Goal: Transaction & Acquisition: Purchase product/service

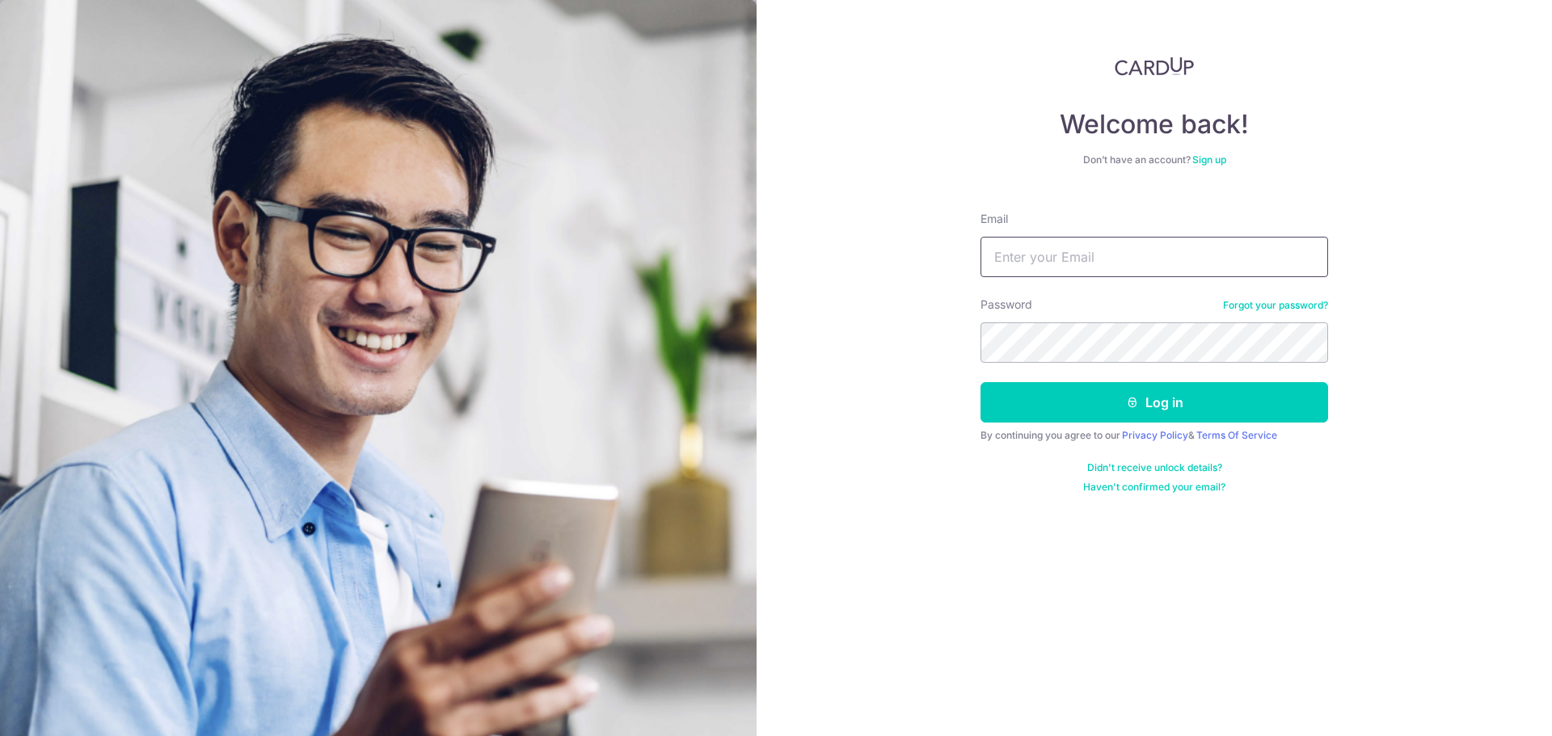
click at [1072, 251] on input "Email" at bounding box center [1154, 257] width 348 height 40
type input "eunicekhoozq@gmail.com"
click at [1084, 368] on form "Email eunicekhoozq@gmail.com Password Forgot your password? Log in By continuin…" at bounding box center [1154, 346] width 348 height 295
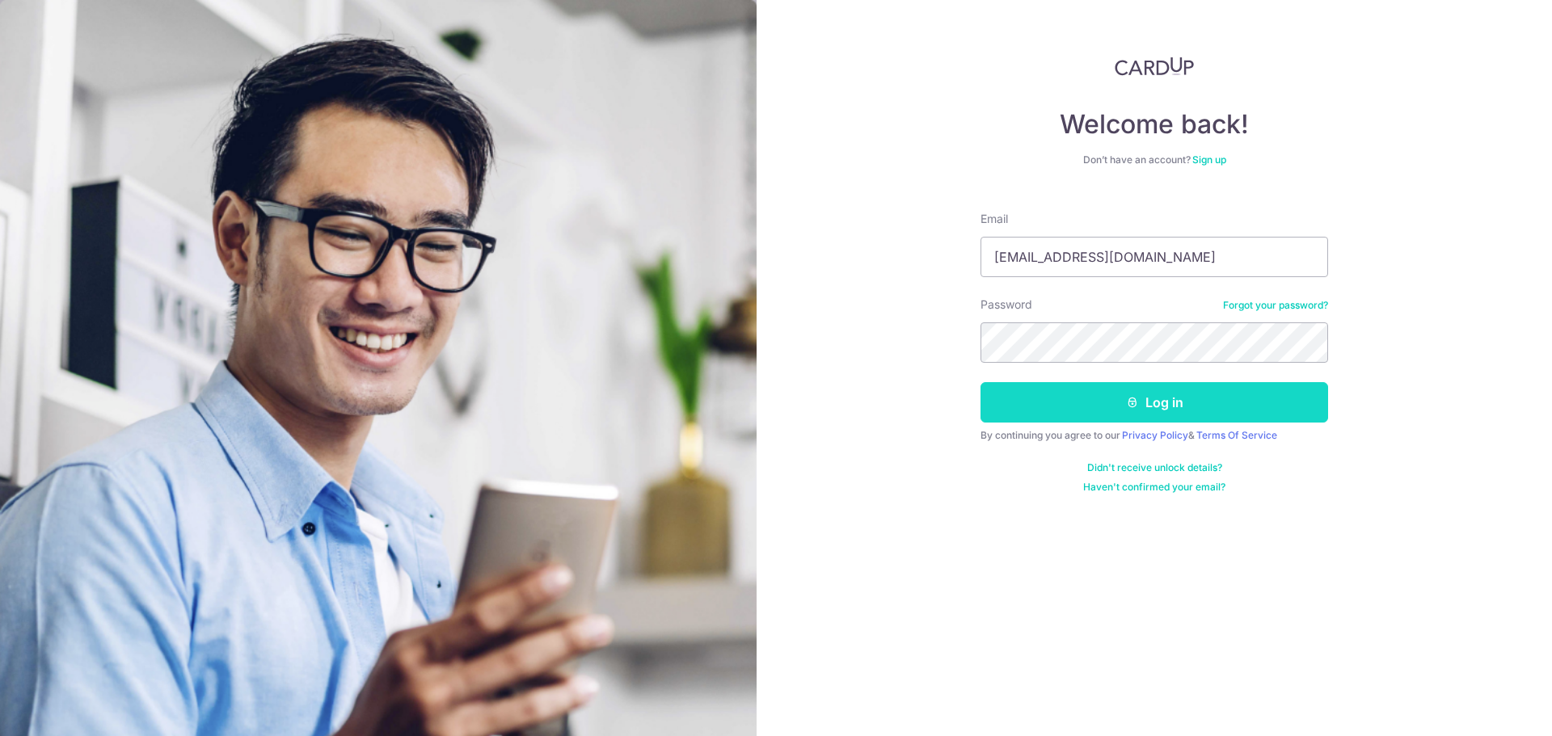
click at [1075, 391] on button "Log in" at bounding box center [1154, 402] width 348 height 40
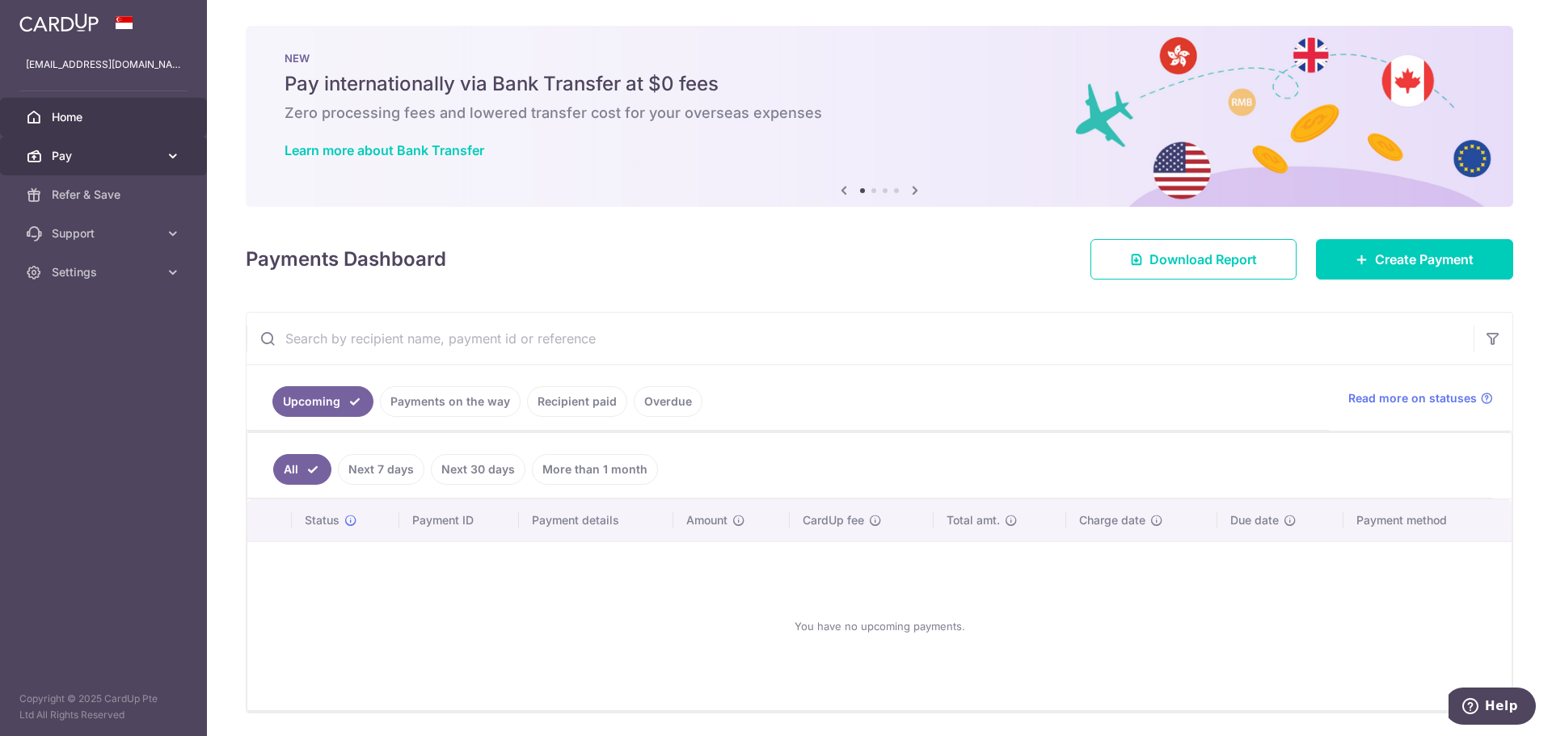
click at [64, 158] on span "Pay" at bounding box center [105, 156] width 107 height 16
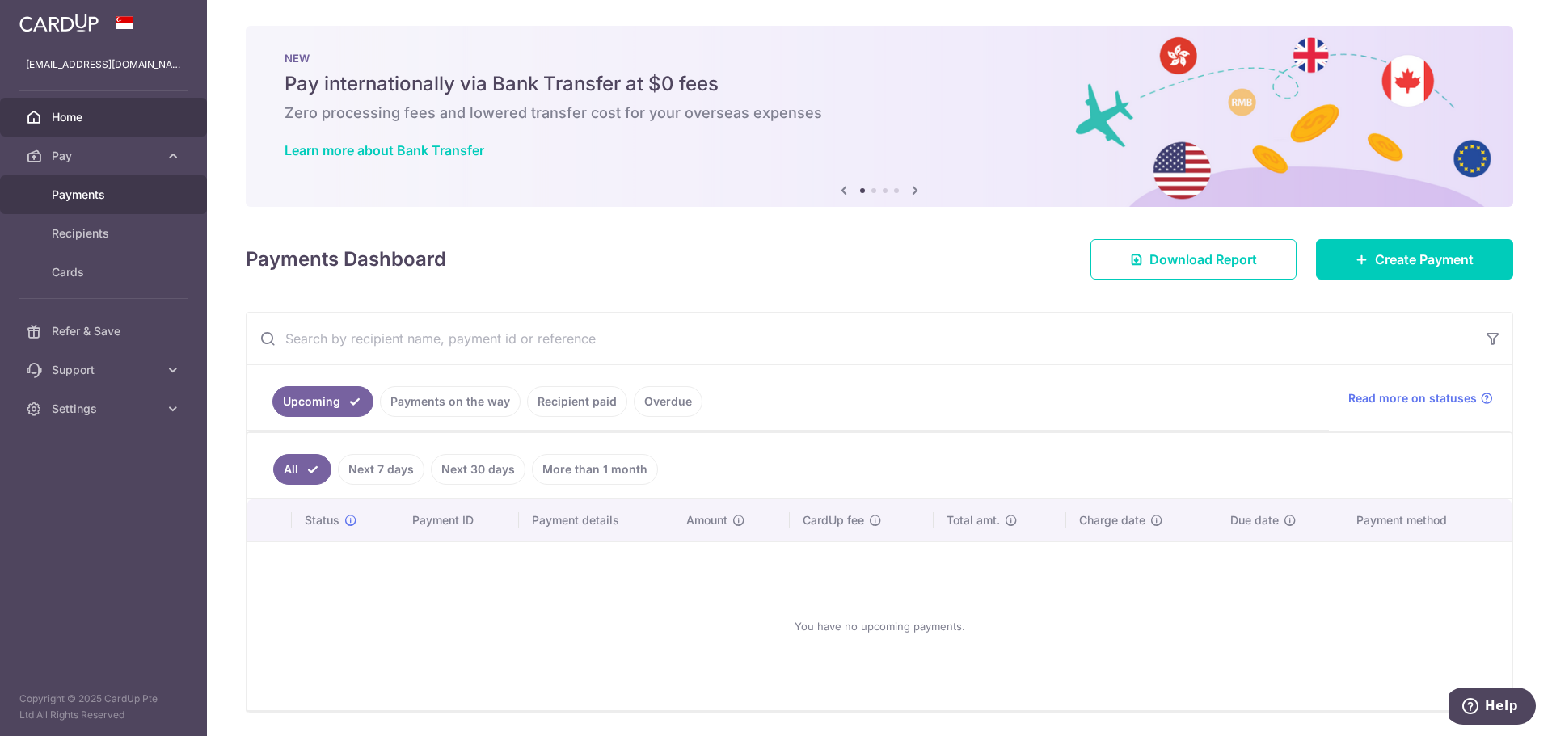
click at [138, 202] on span "Payments" at bounding box center [105, 195] width 107 height 16
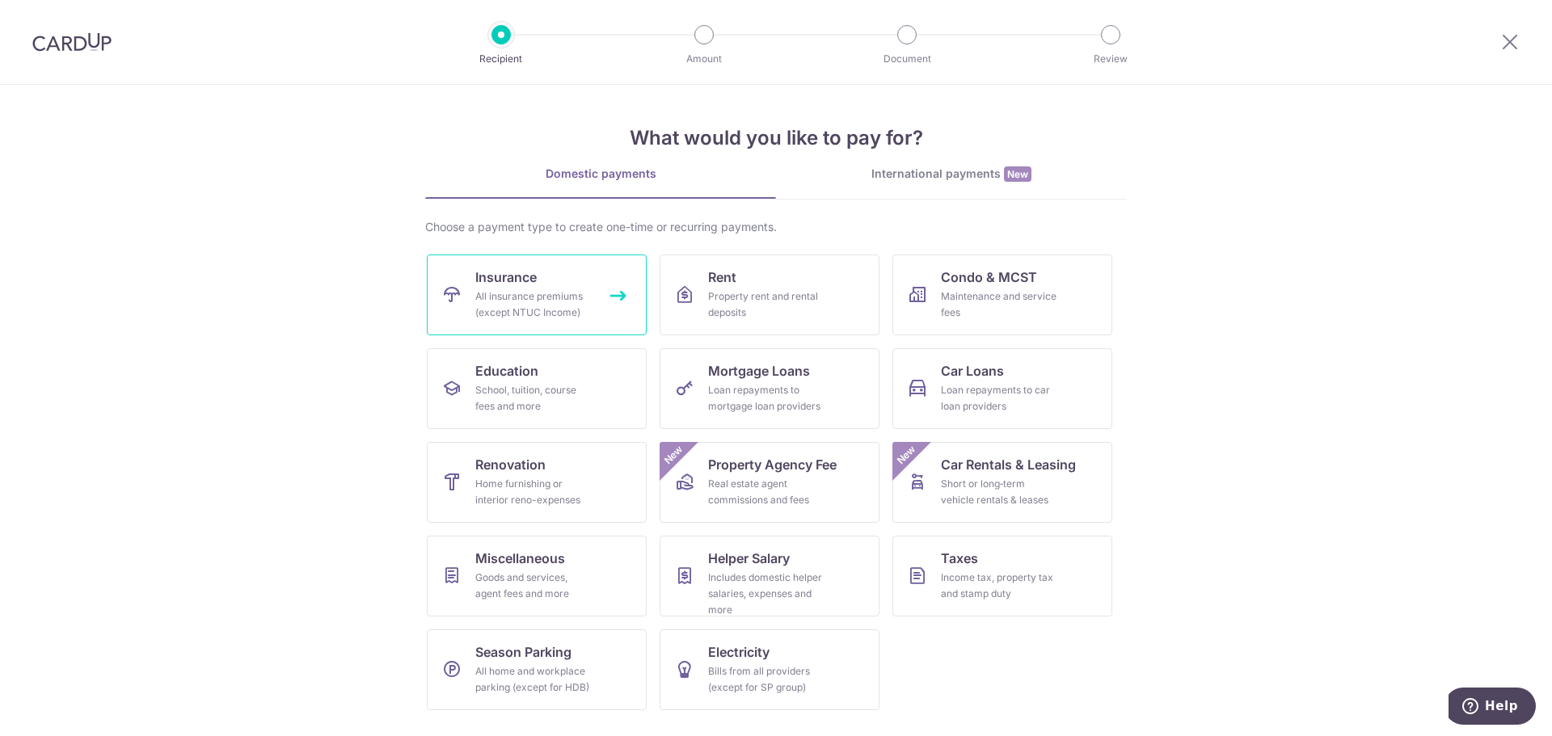
click at [580, 289] on div "All insurance premiums (except NTUC Income)" at bounding box center [533, 305] width 116 height 32
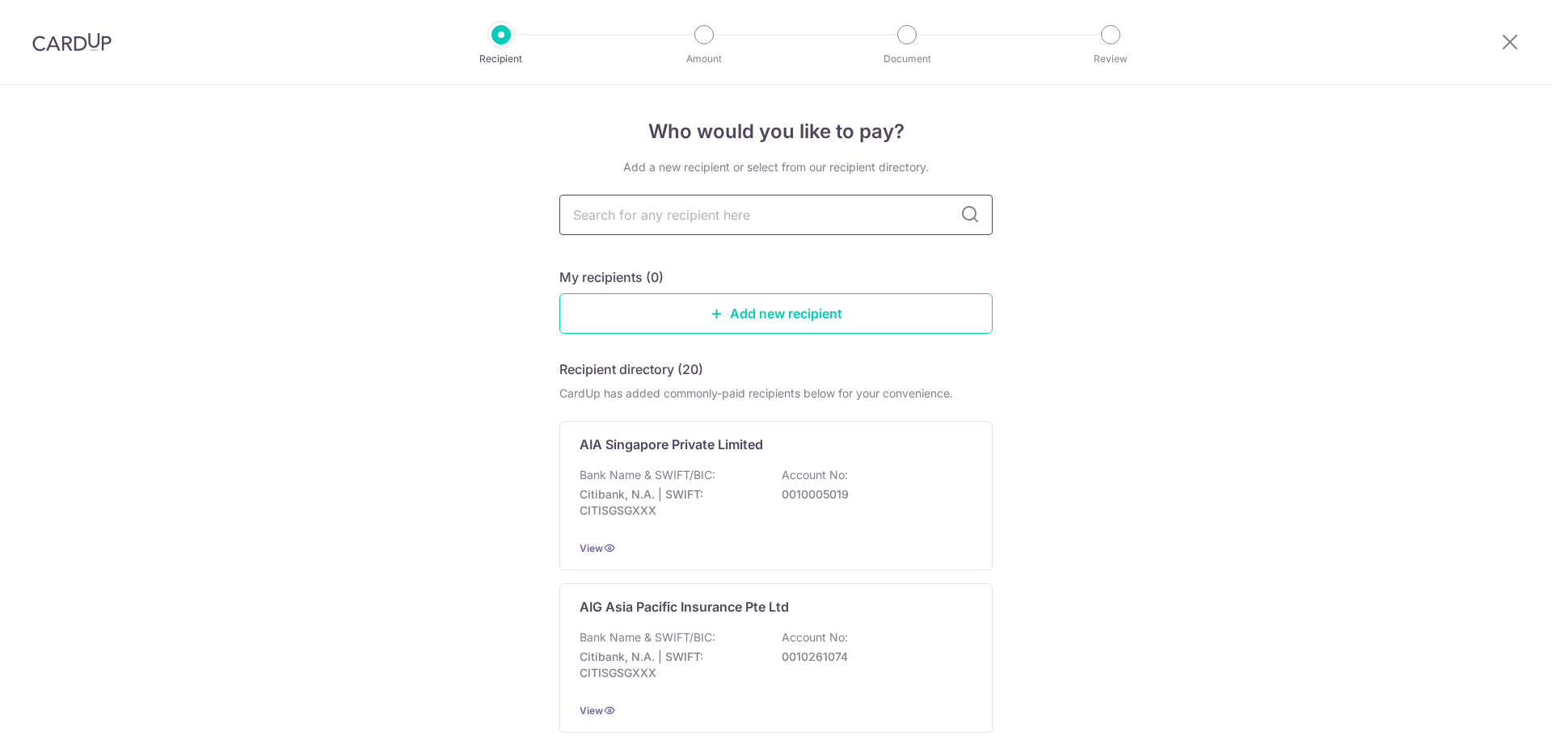
drag, startPoint x: 0, startPoint y: 0, endPoint x: 740, endPoint y: 221, distance: 772.8
click at [740, 221] on input "text" at bounding box center [775, 215] width 433 height 40
type input "manulife"
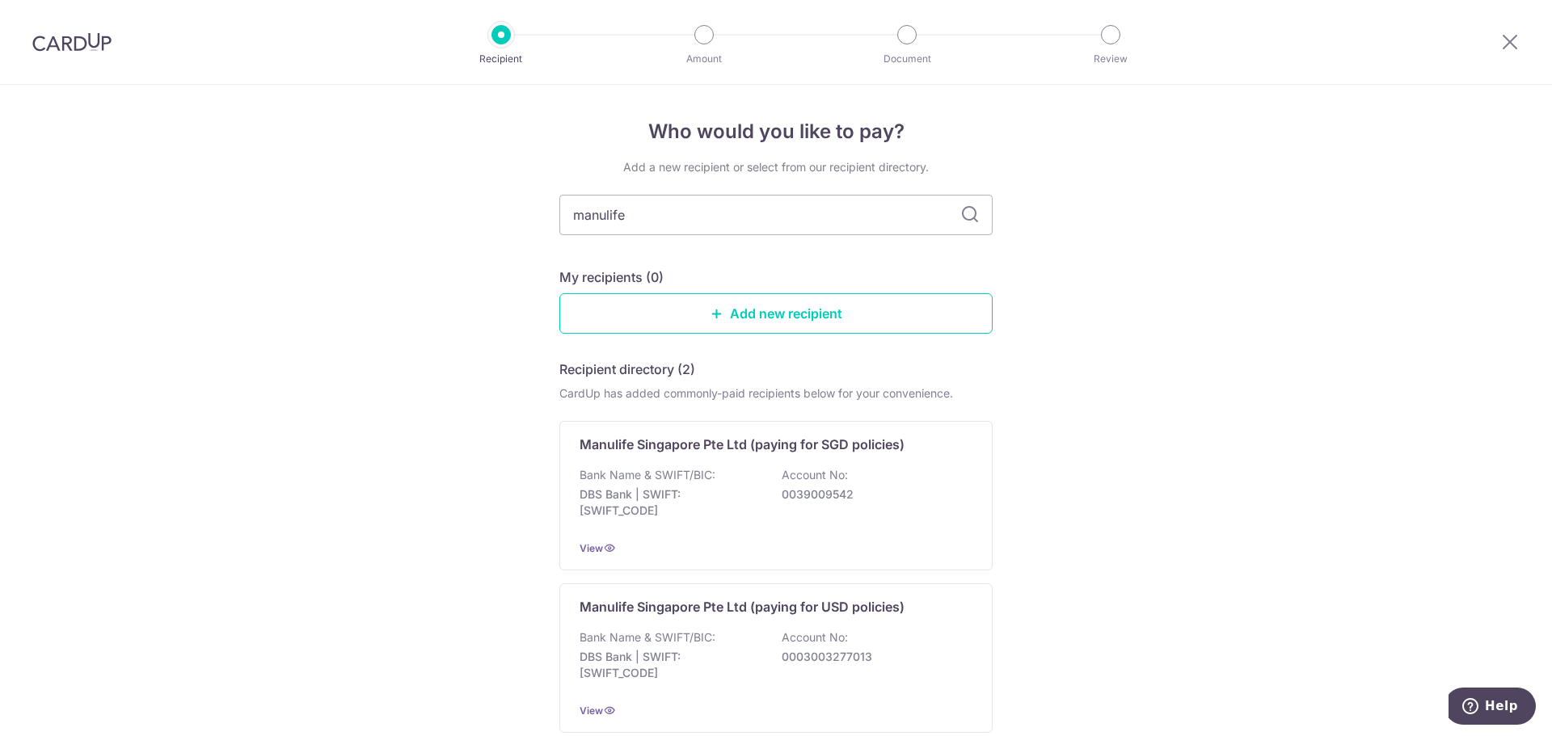
click at [969, 213] on icon at bounding box center [969, 214] width 19 height 19
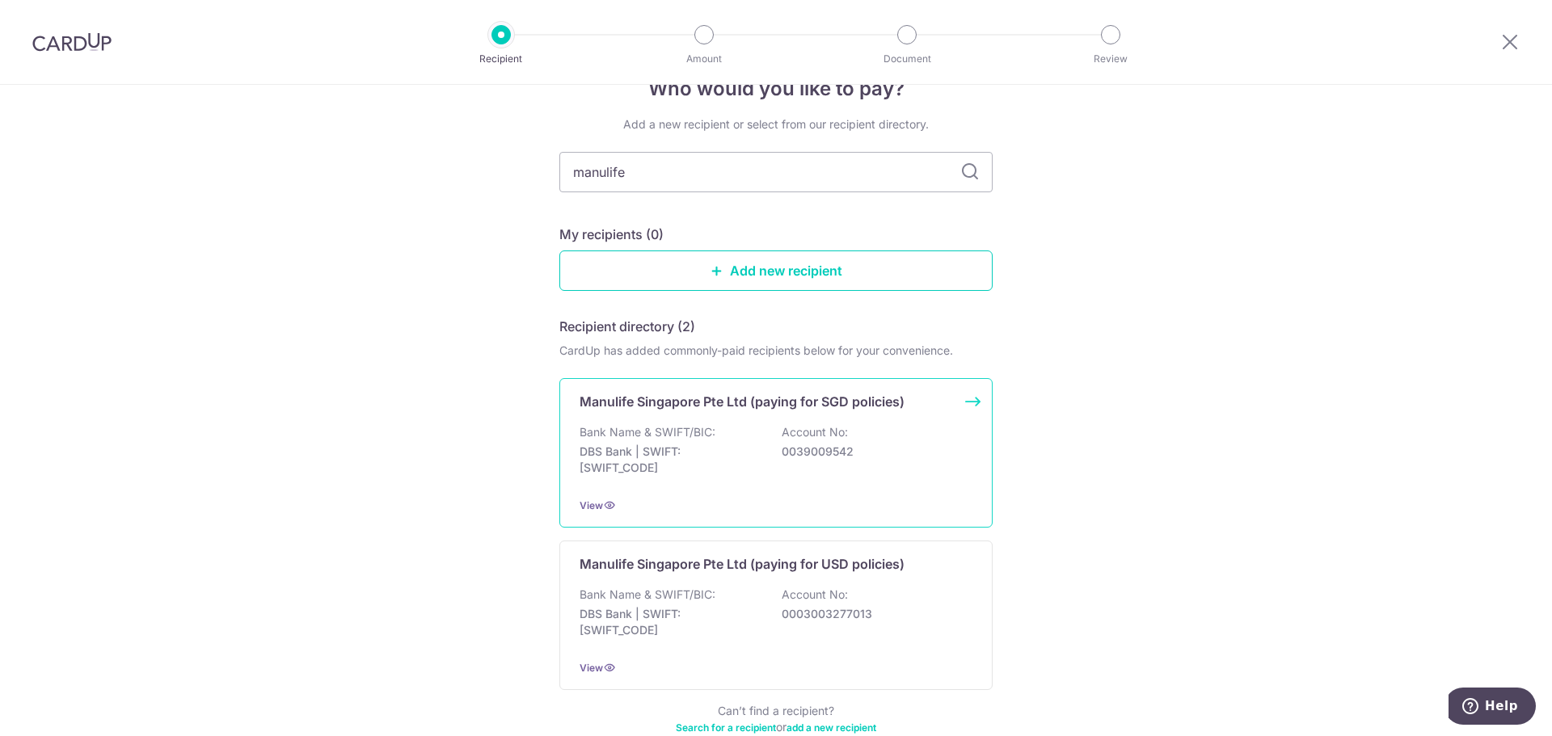
scroll to position [81, 0]
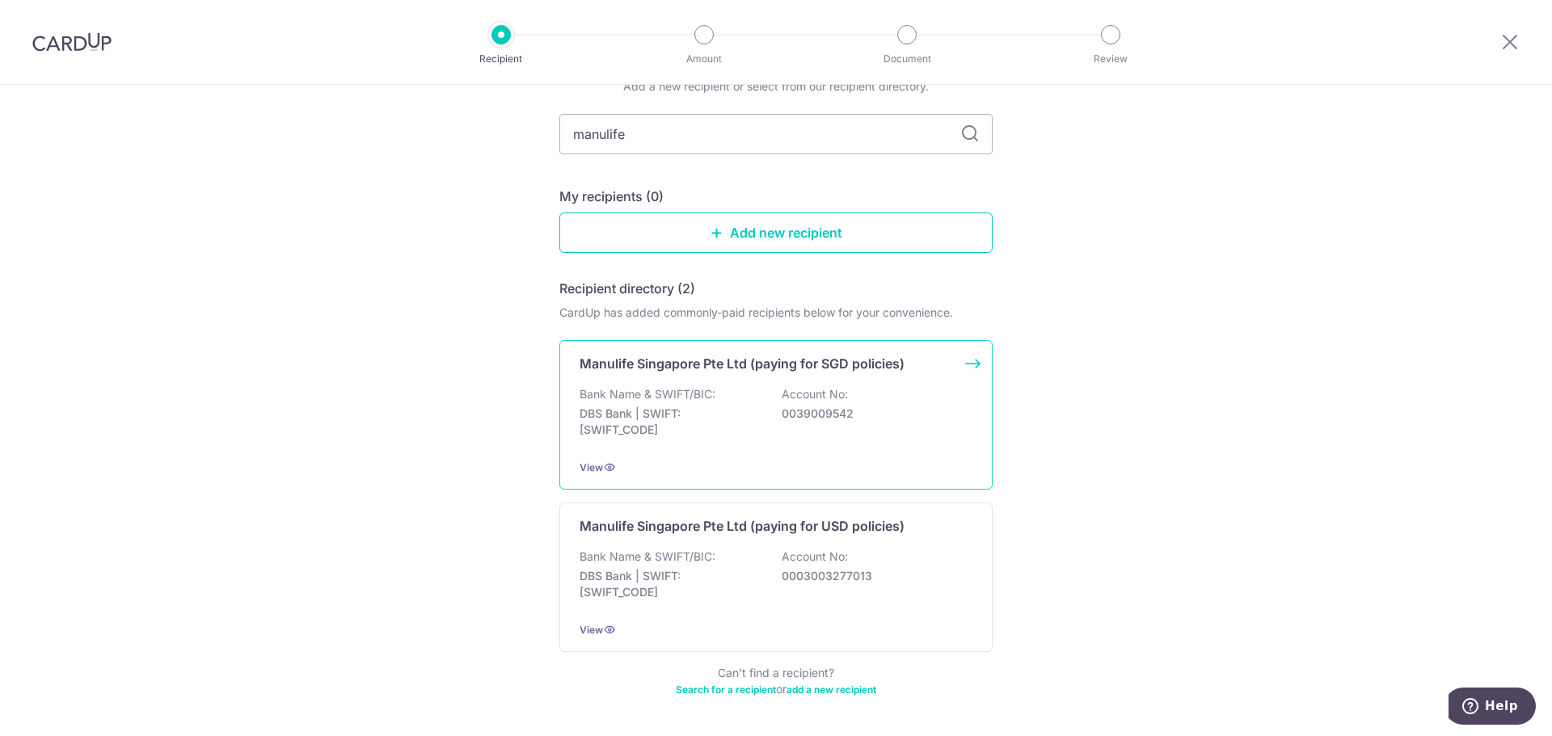
click at [820, 349] on div "Manulife Singapore Pte Ltd (paying for SGD policies) Bank Name & SWIFT/BIC: DBS…" at bounding box center [775, 415] width 433 height 150
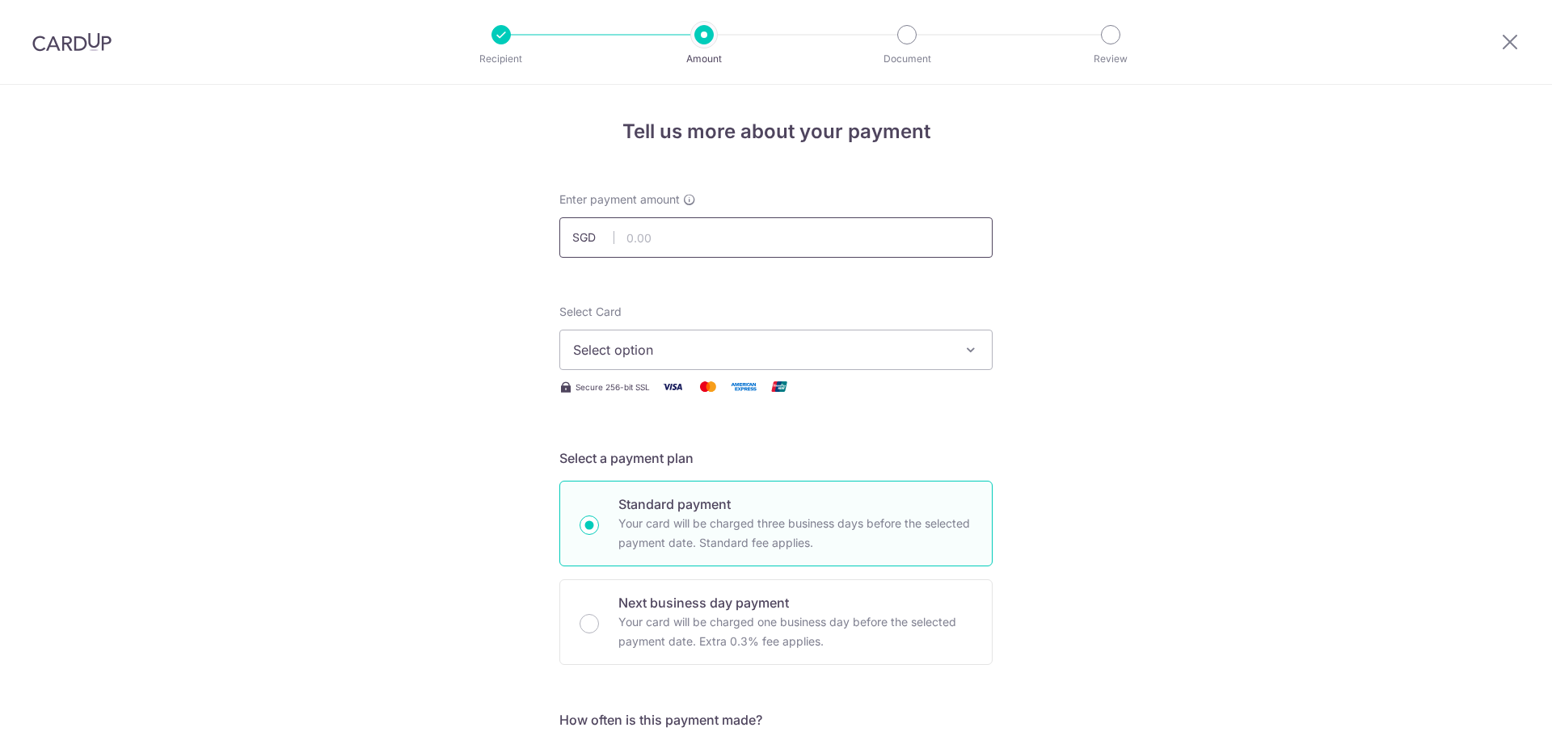
click at [630, 238] on input "text" at bounding box center [775, 237] width 433 height 40
type input "1,200.00"
click at [689, 348] on span "Select option" at bounding box center [761, 349] width 377 height 19
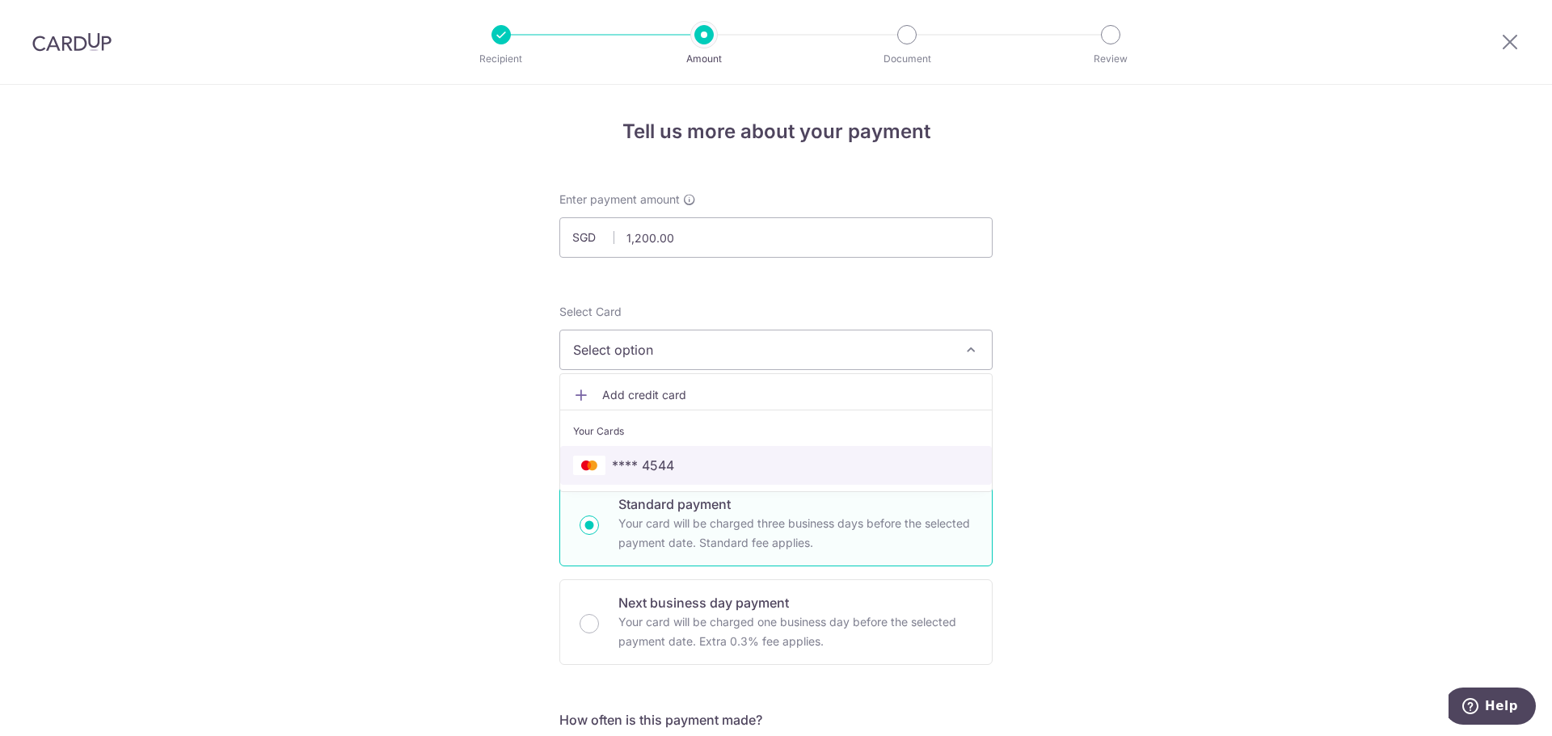
click at [671, 462] on span "**** 4544" at bounding box center [776, 465] width 406 height 19
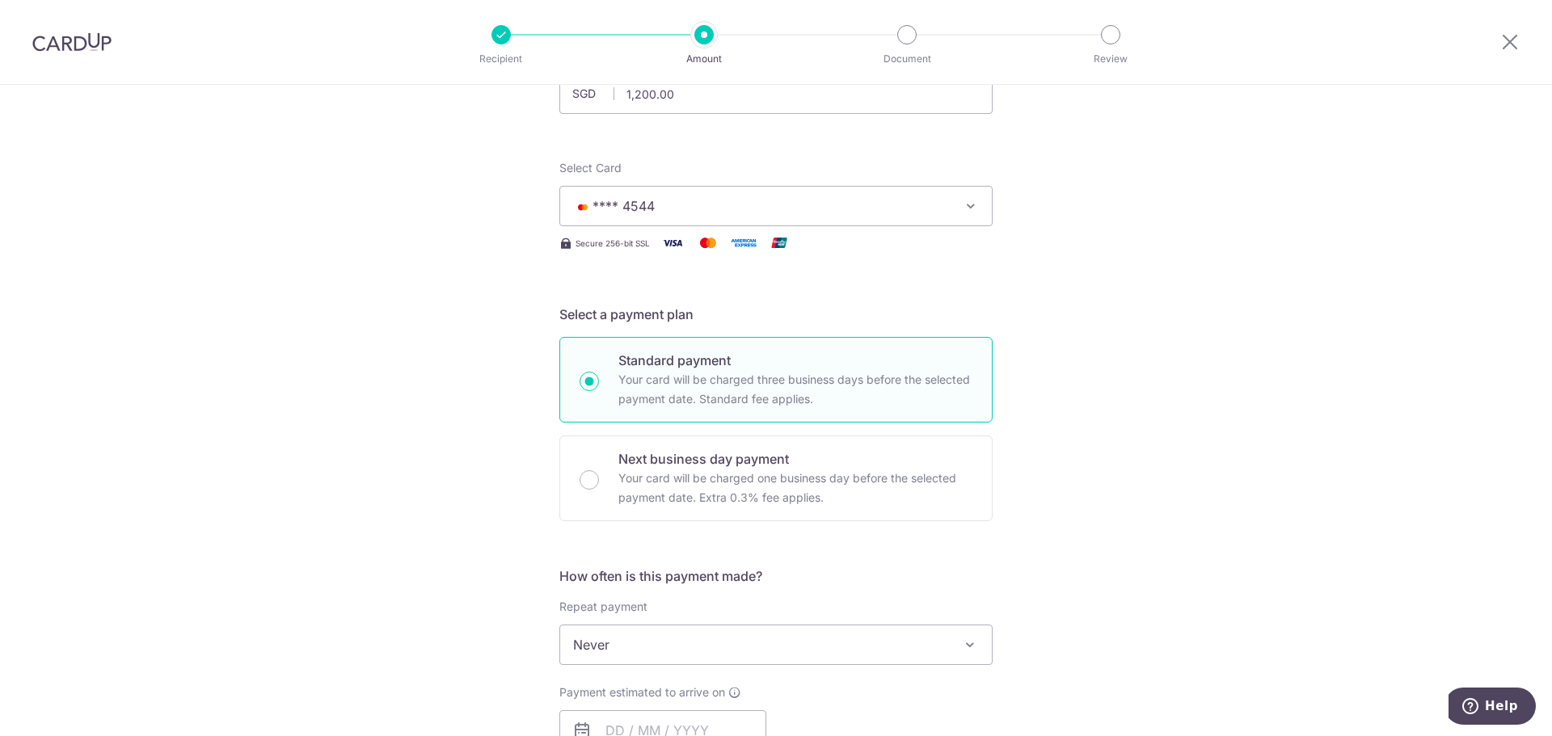
scroll to position [242, 0]
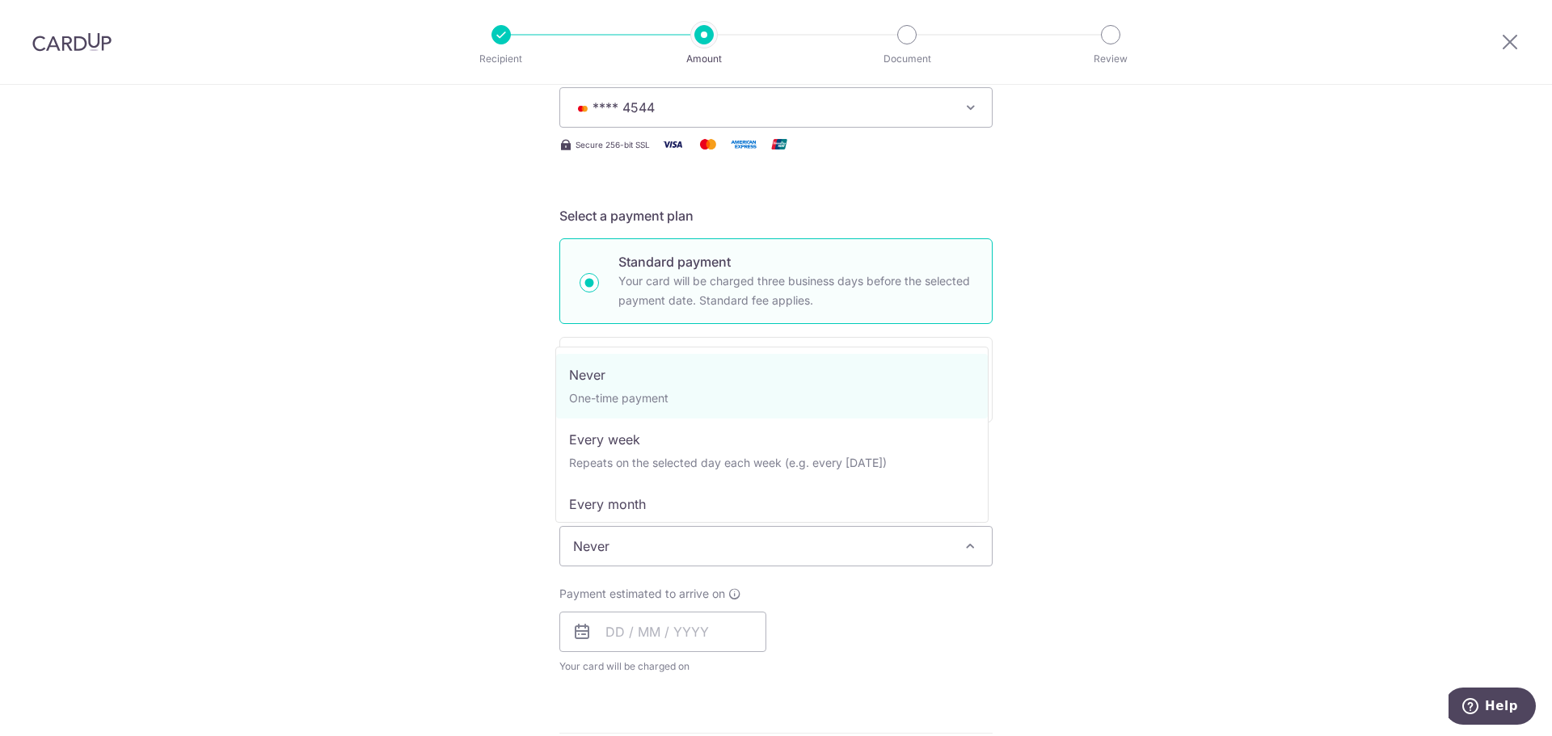
click at [627, 553] on span "Never" at bounding box center [776, 546] width 432 height 39
click at [668, 550] on span "Never" at bounding box center [776, 546] width 432 height 39
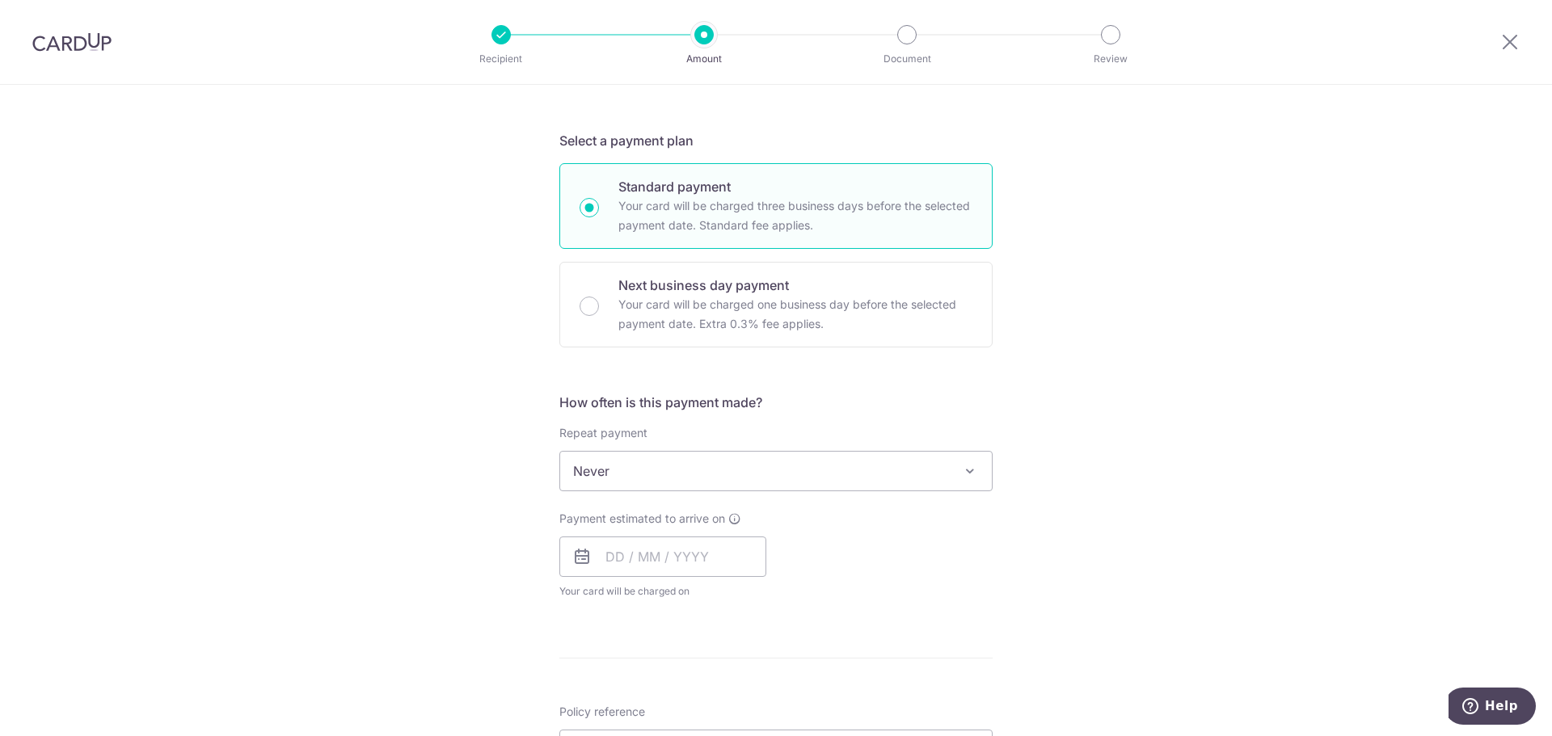
scroll to position [323, 0]
click at [643, 554] on input "text" at bounding box center [662, 551] width 207 height 40
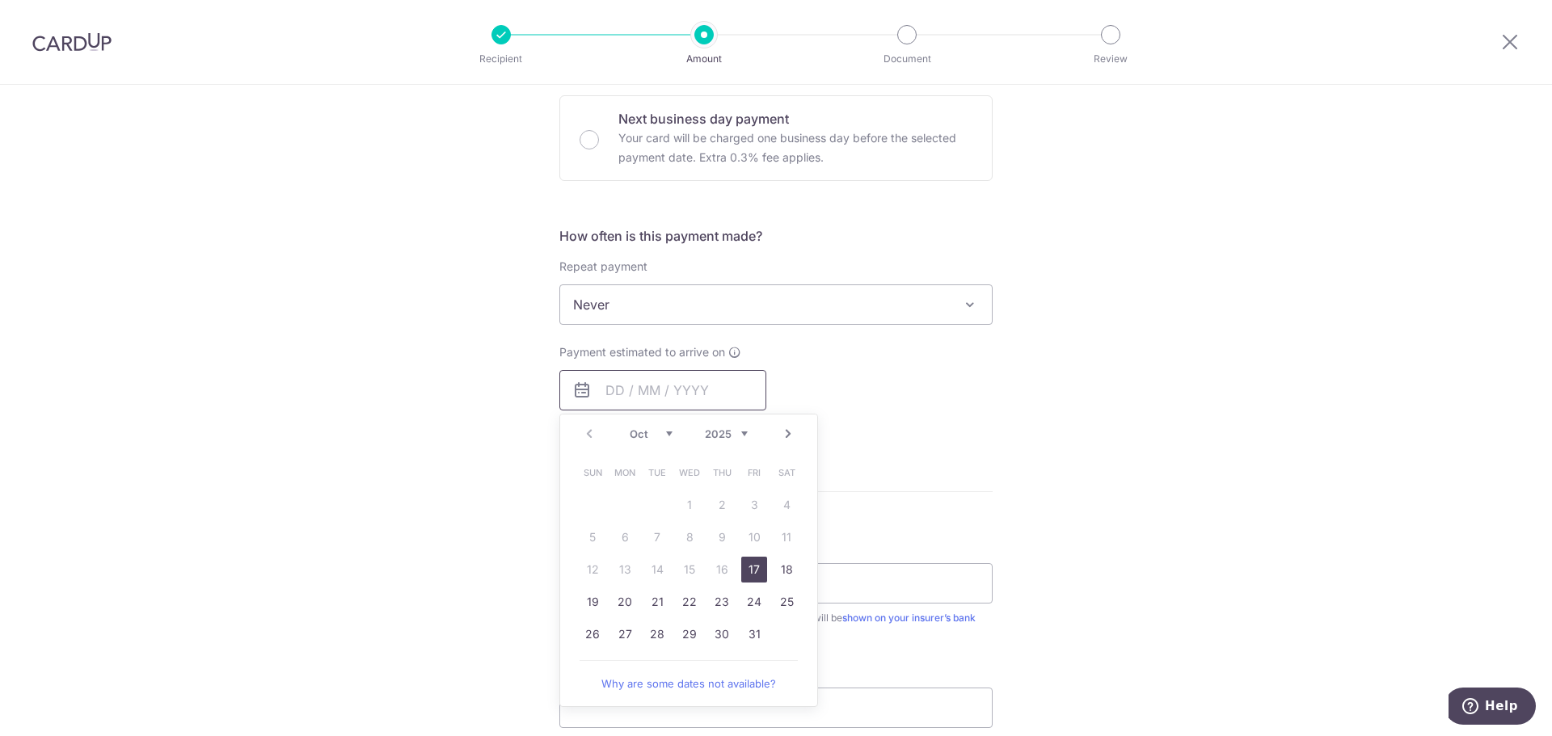
scroll to position [485, 0]
click at [777, 557] on link "18" at bounding box center [787, 569] width 26 height 26
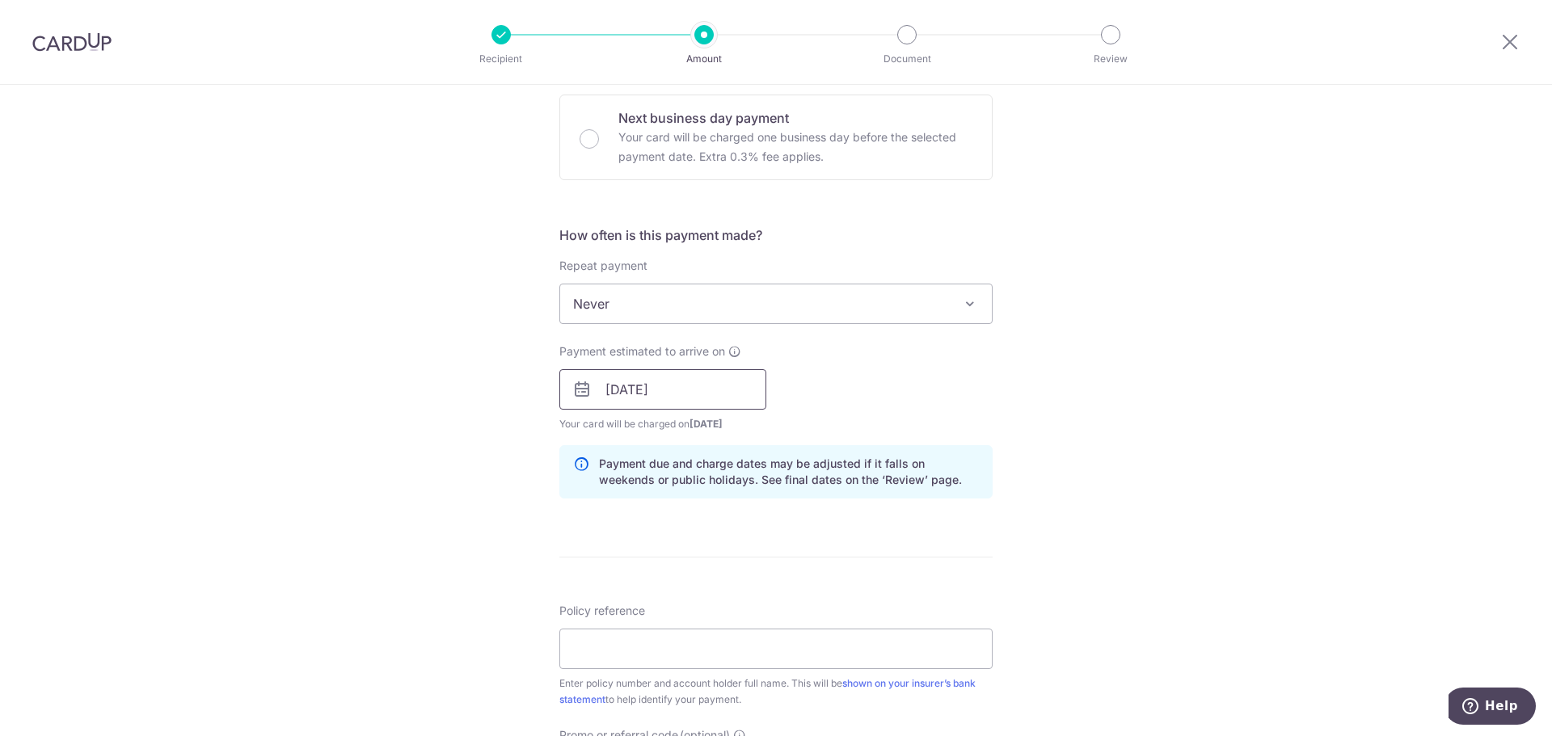
click at [646, 389] on input "18/10/2025" at bounding box center [662, 389] width 207 height 40
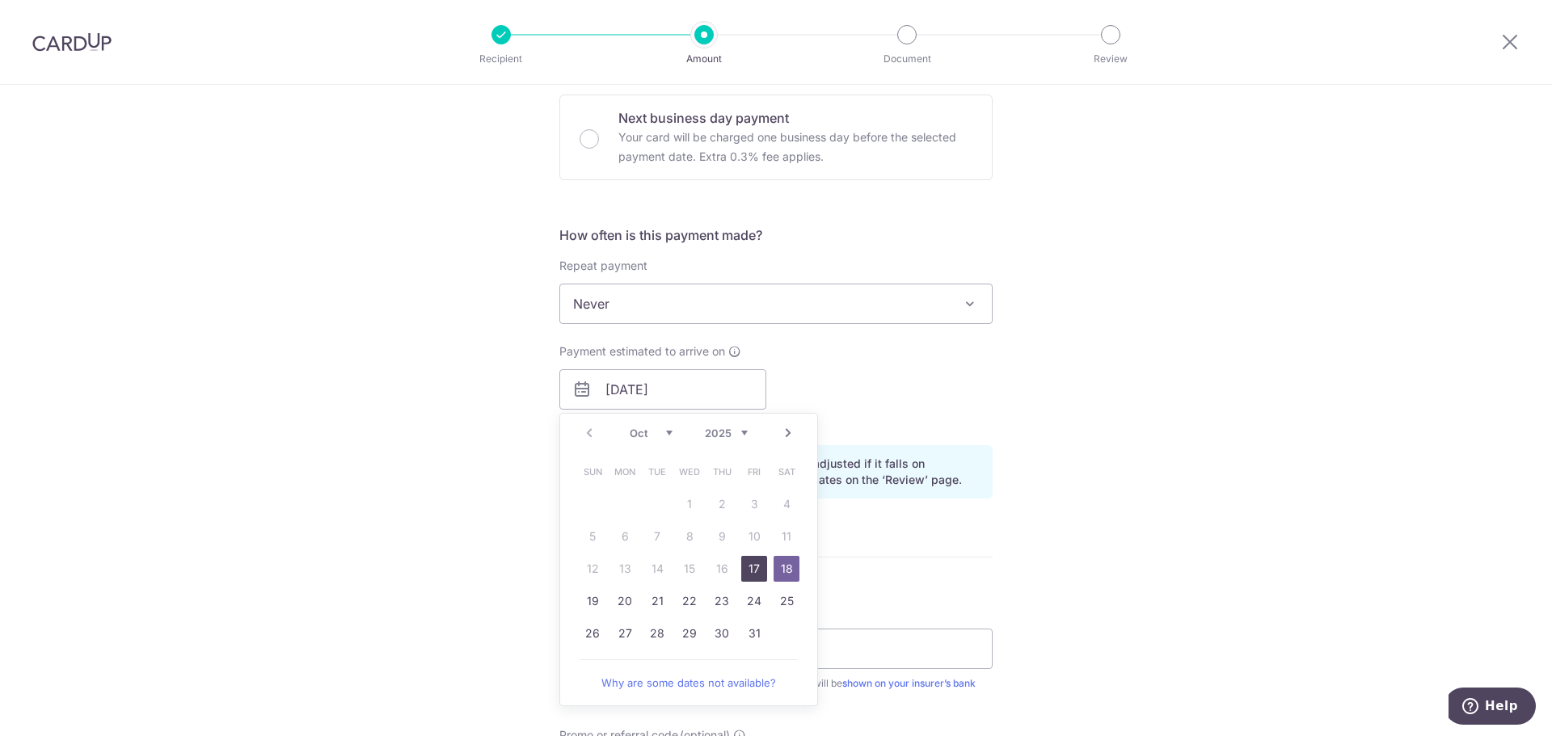
click at [746, 570] on link "17" at bounding box center [754, 569] width 26 height 26
type input "[DATE]"
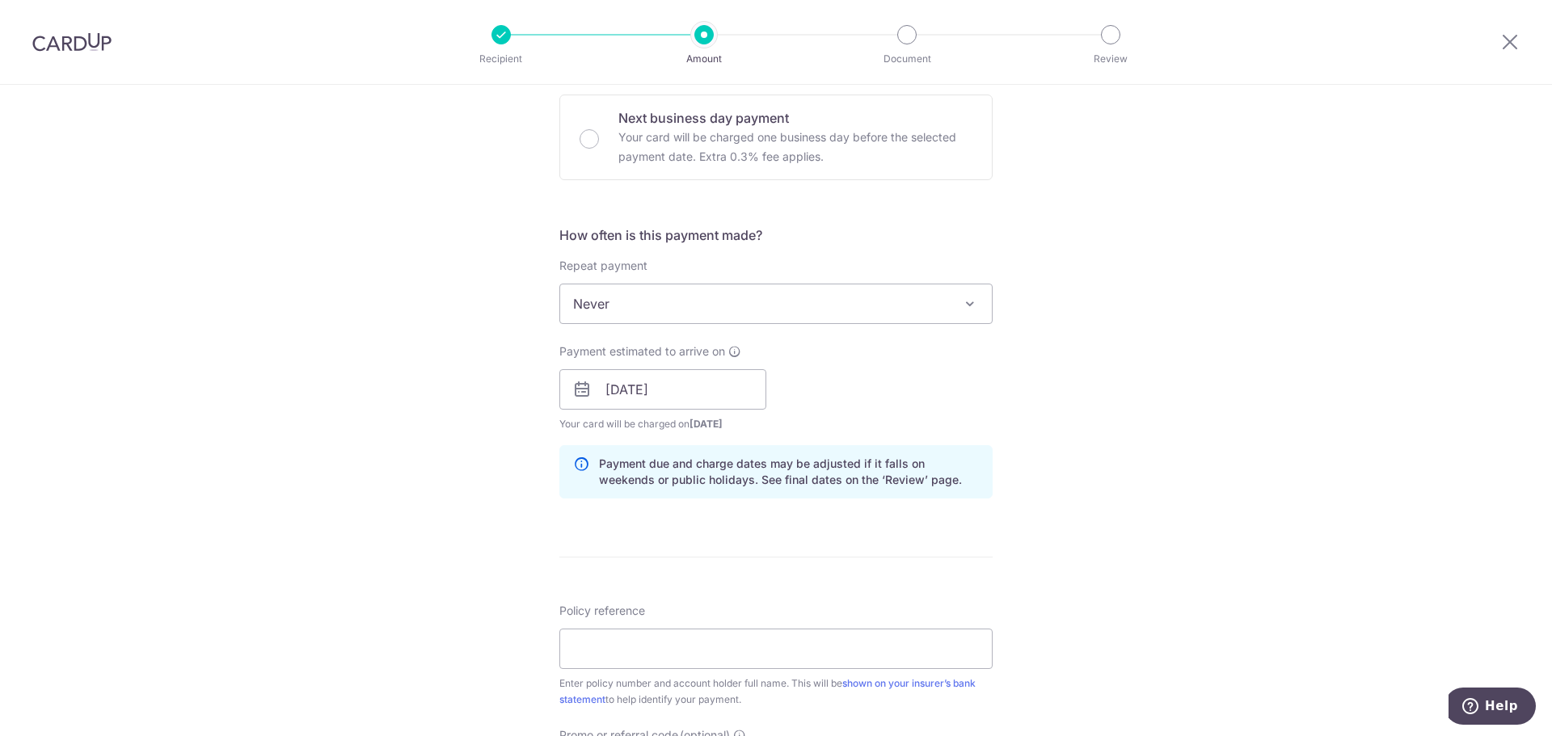
click at [921, 370] on div "Payment estimated to arrive on 17/10/2025 Prev Next Oct Nov Dec 2025 2026 2027 …" at bounding box center [776, 388] width 453 height 89
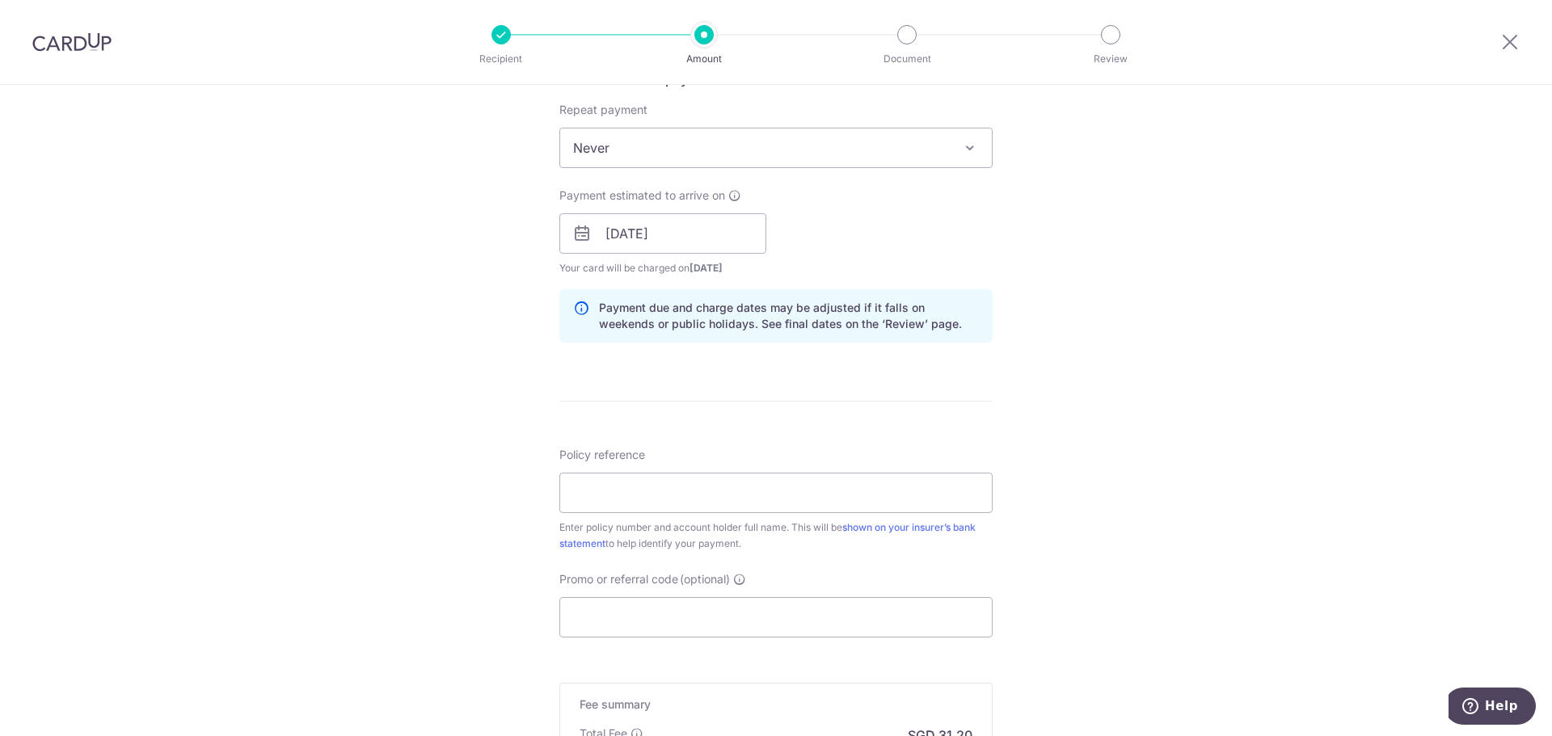
scroll to position [647, 0]
click at [693, 502] on input "Policy reference" at bounding box center [775, 487] width 433 height 40
click at [601, 612] on input "Promo or referral code (optional)" at bounding box center [775, 612] width 433 height 40
paste input "OFF225"
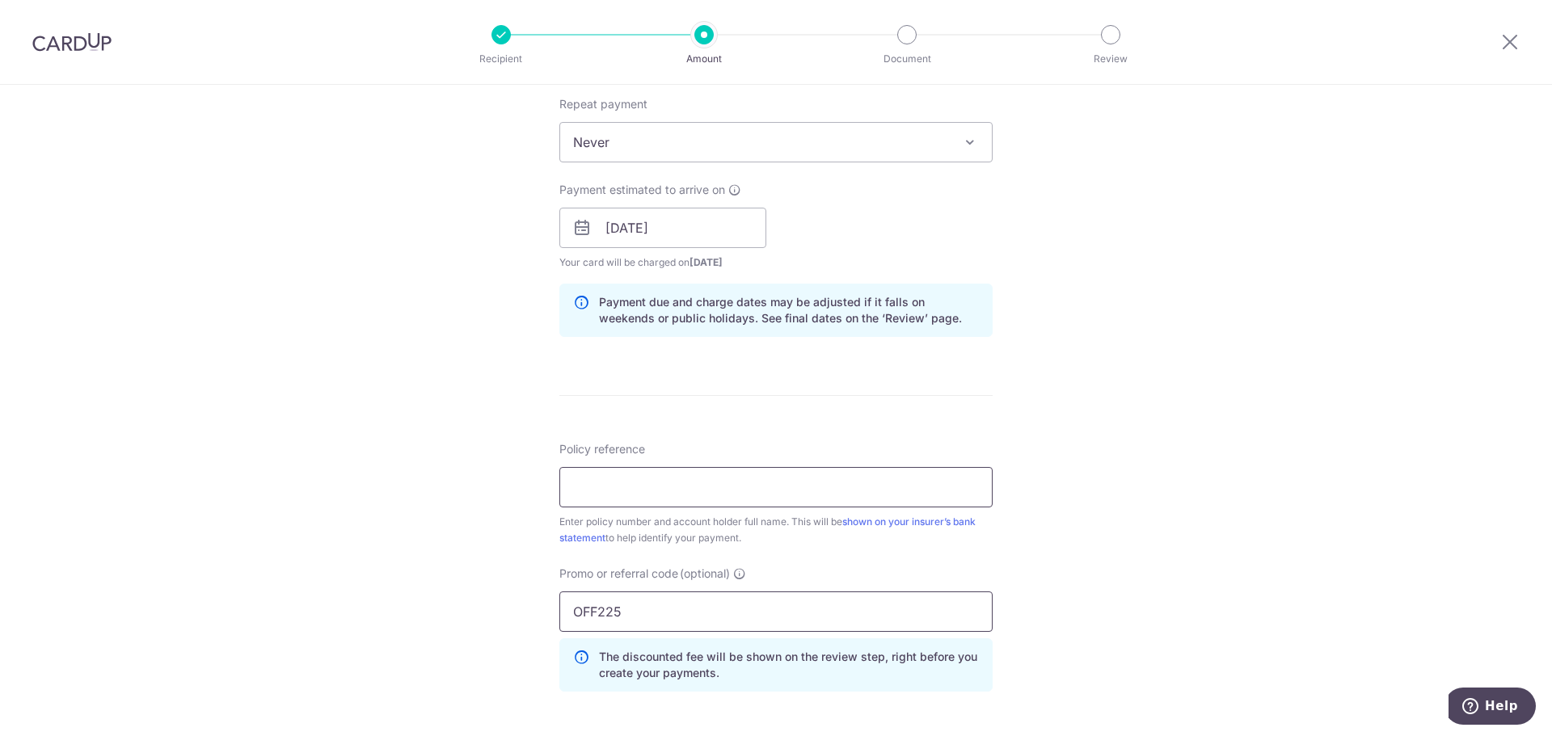
type input "OFF225"
click at [685, 483] on input "Policy reference" at bounding box center [775, 487] width 433 height 40
type input "0"
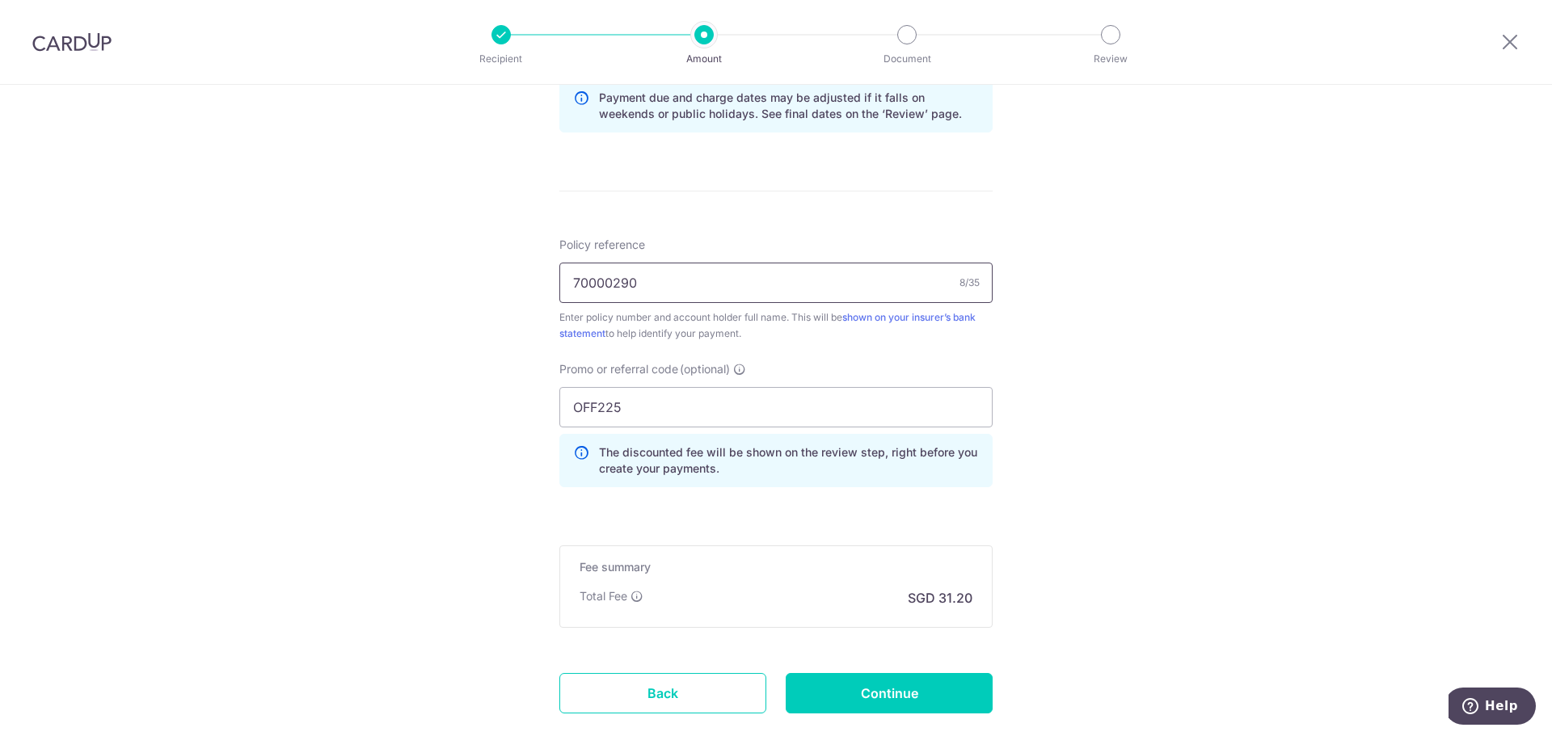
scroll to position [869, 0]
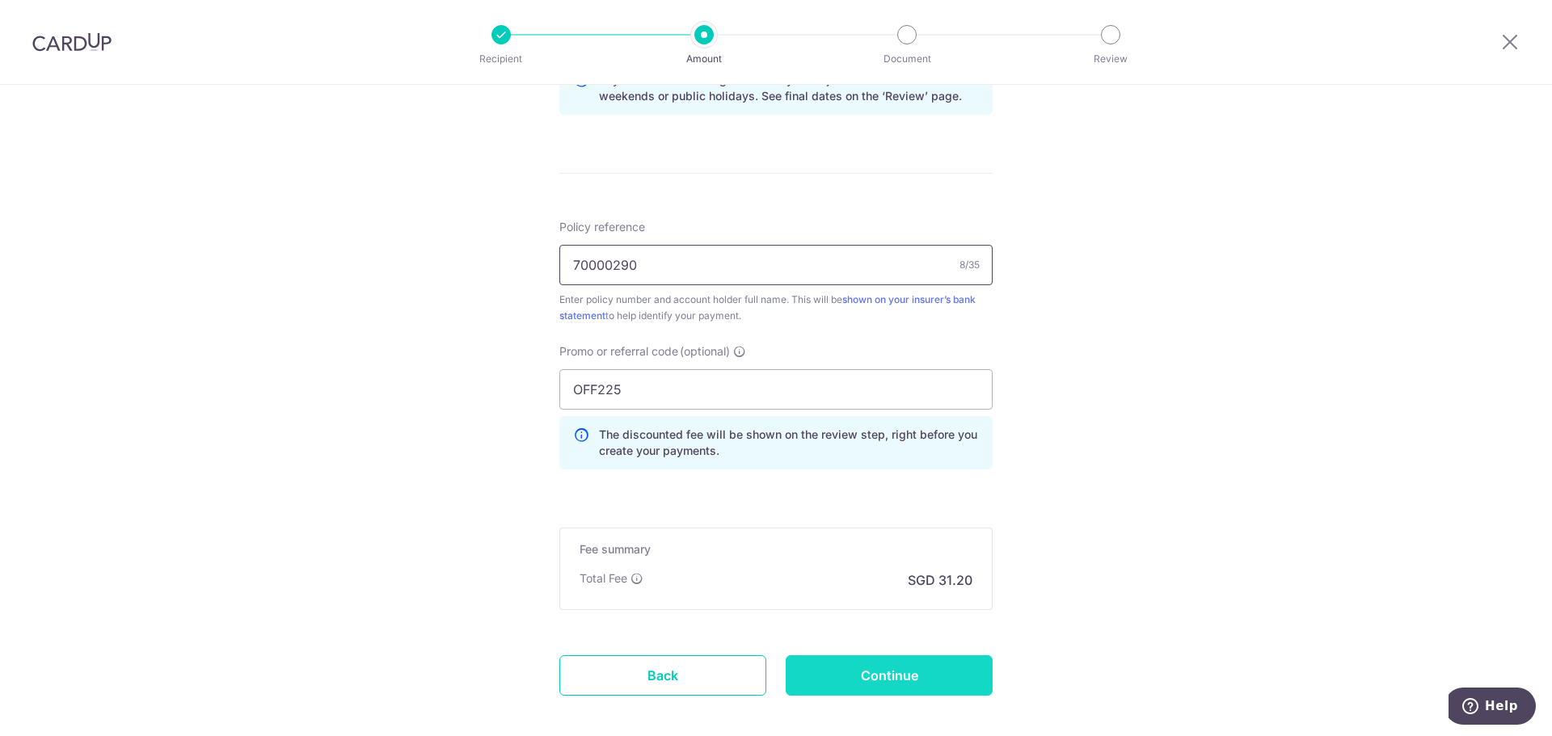
type input "70000290"
click at [947, 672] on input "Continue" at bounding box center [889, 676] width 207 height 40
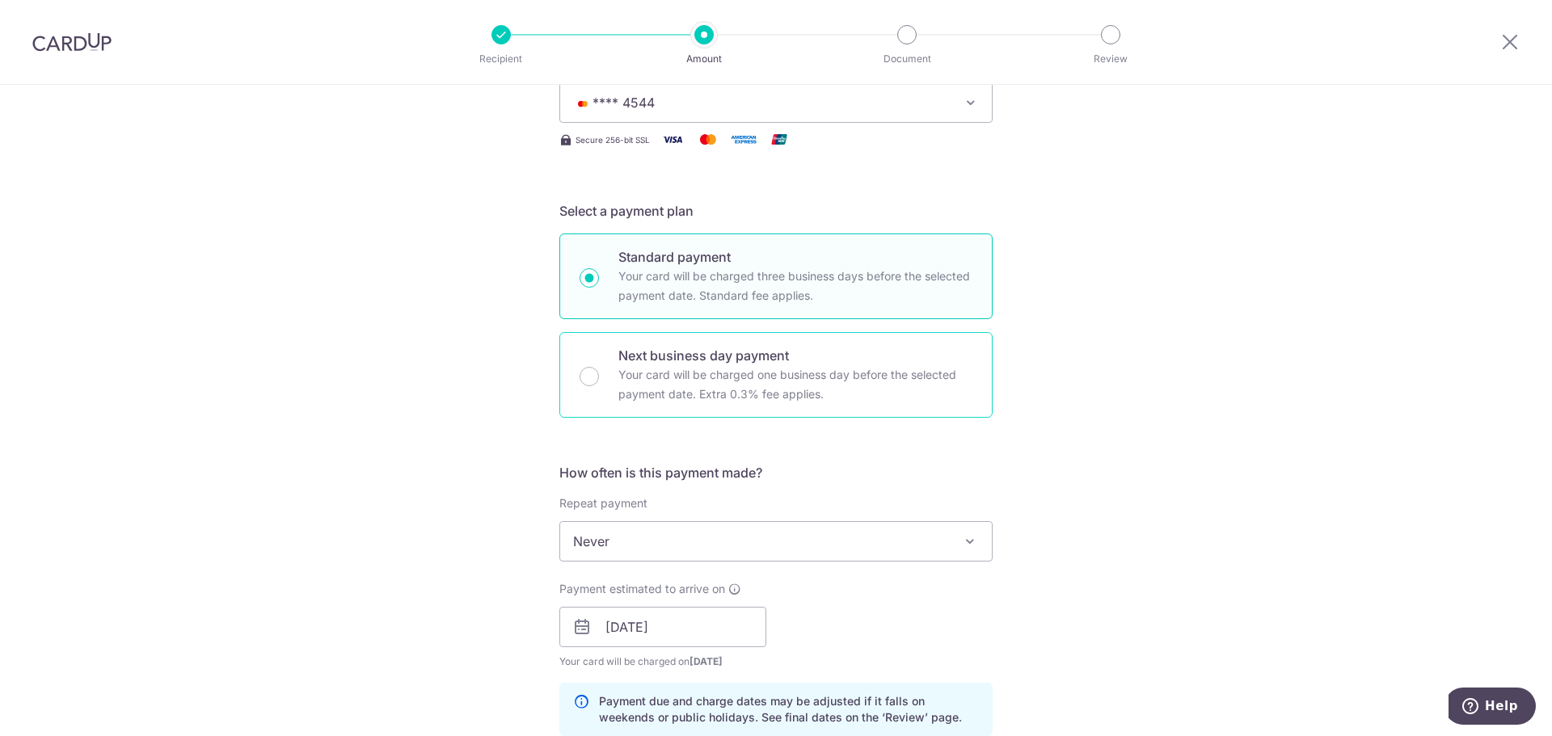
scroll to position [222, 0]
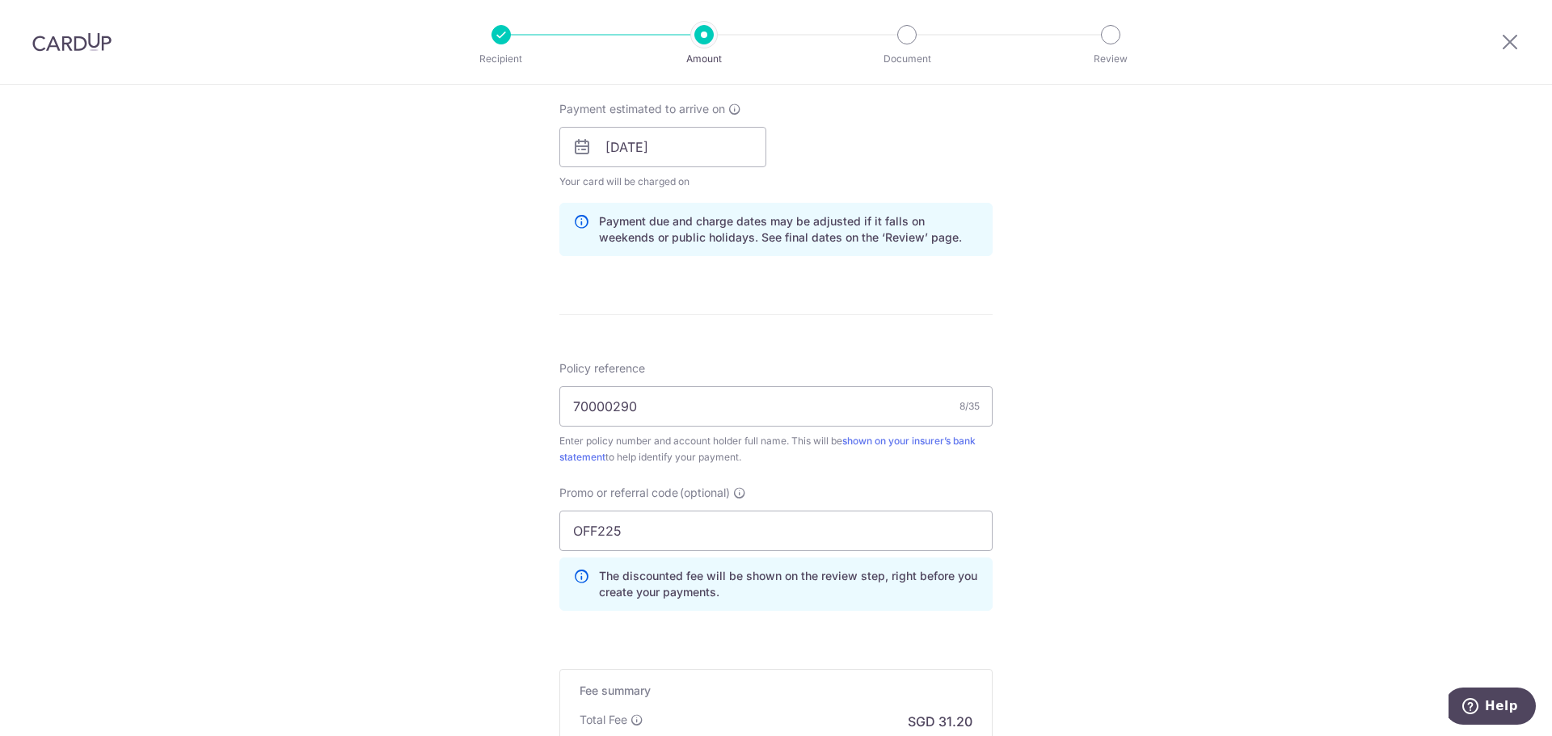
scroll to position [647, 0]
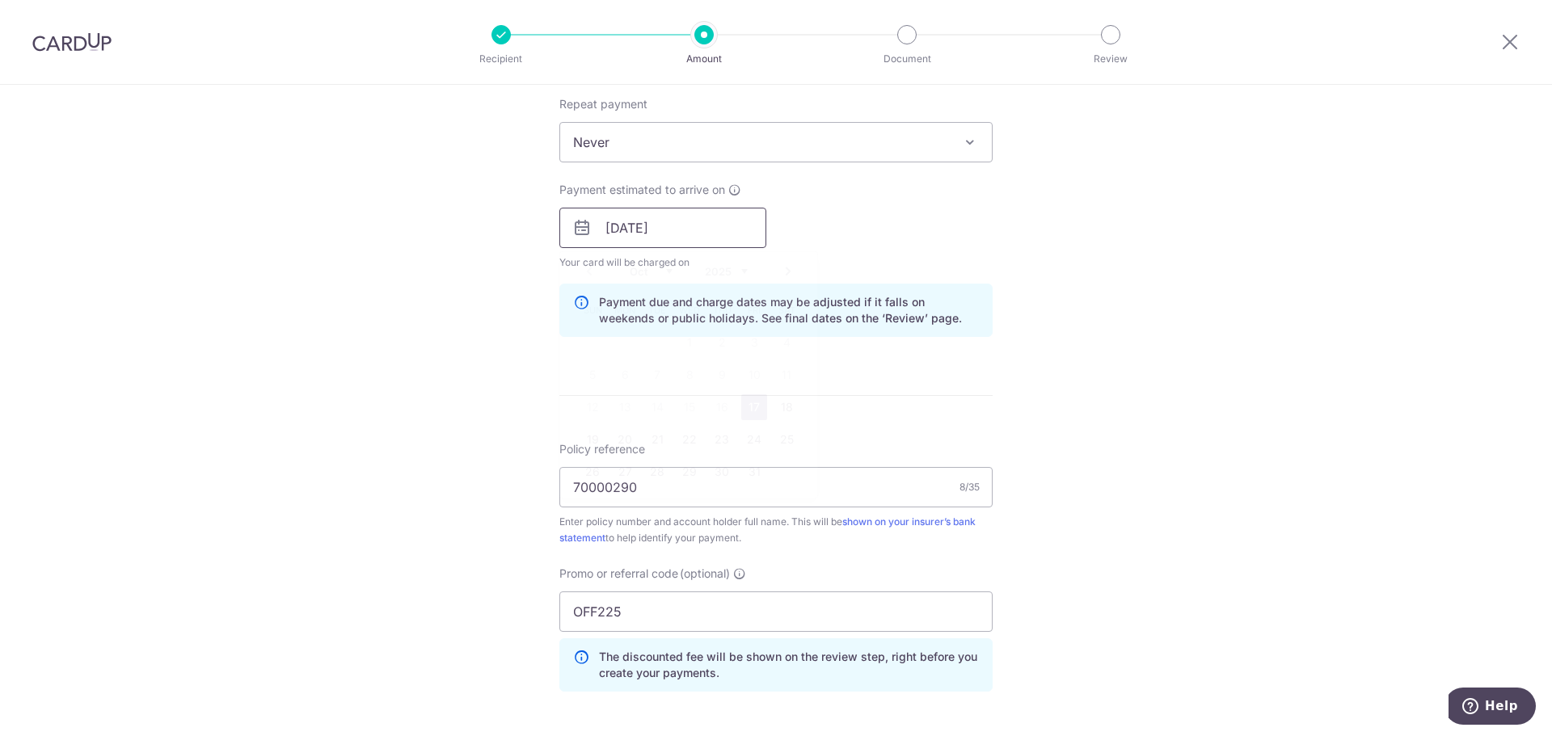
click at [719, 233] on input "[DATE]" at bounding box center [662, 228] width 207 height 40
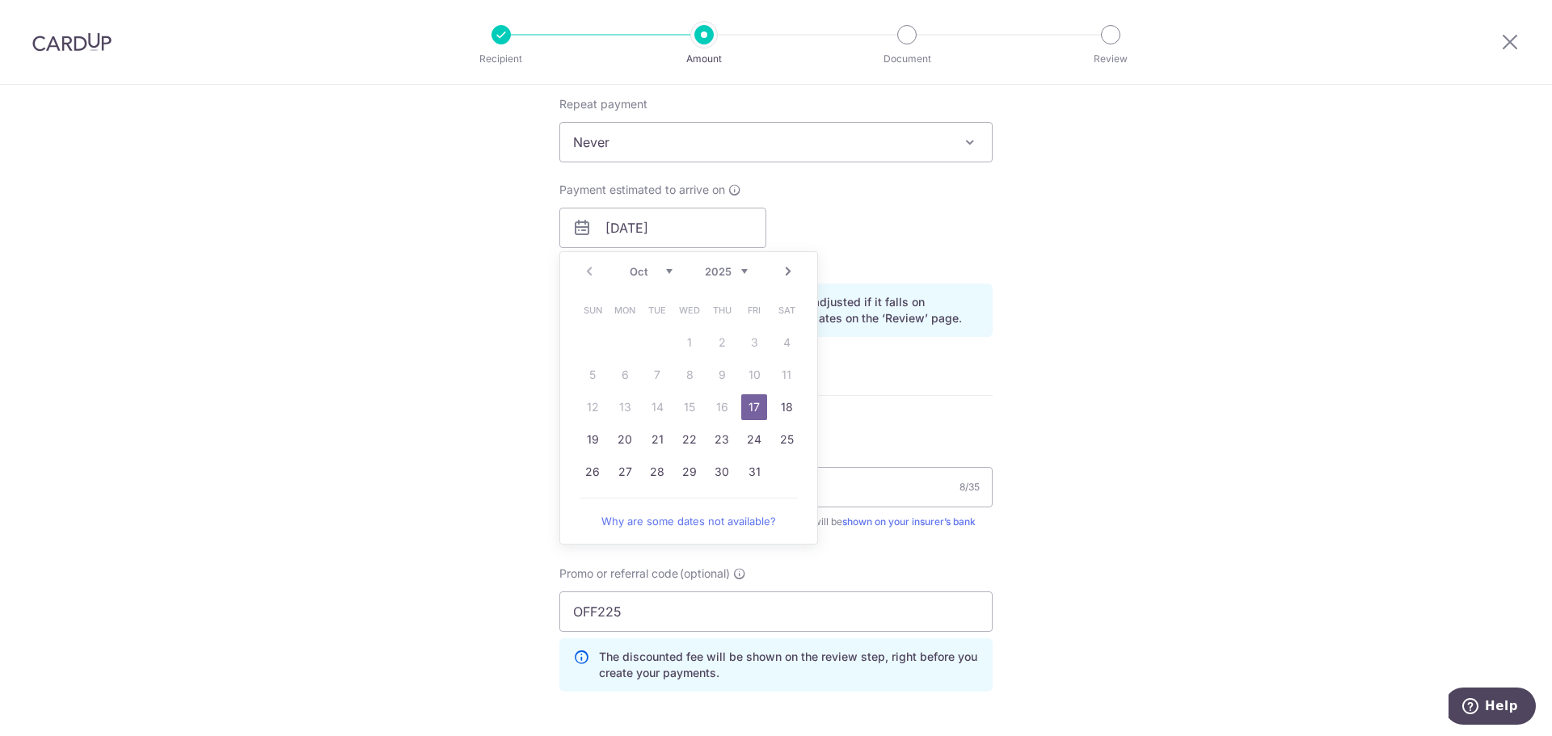
click at [1033, 285] on div "Tell us more about your payment Enter payment amount SGD 1,200.00 1200.00 Selec…" at bounding box center [776, 238] width 1552 height 1601
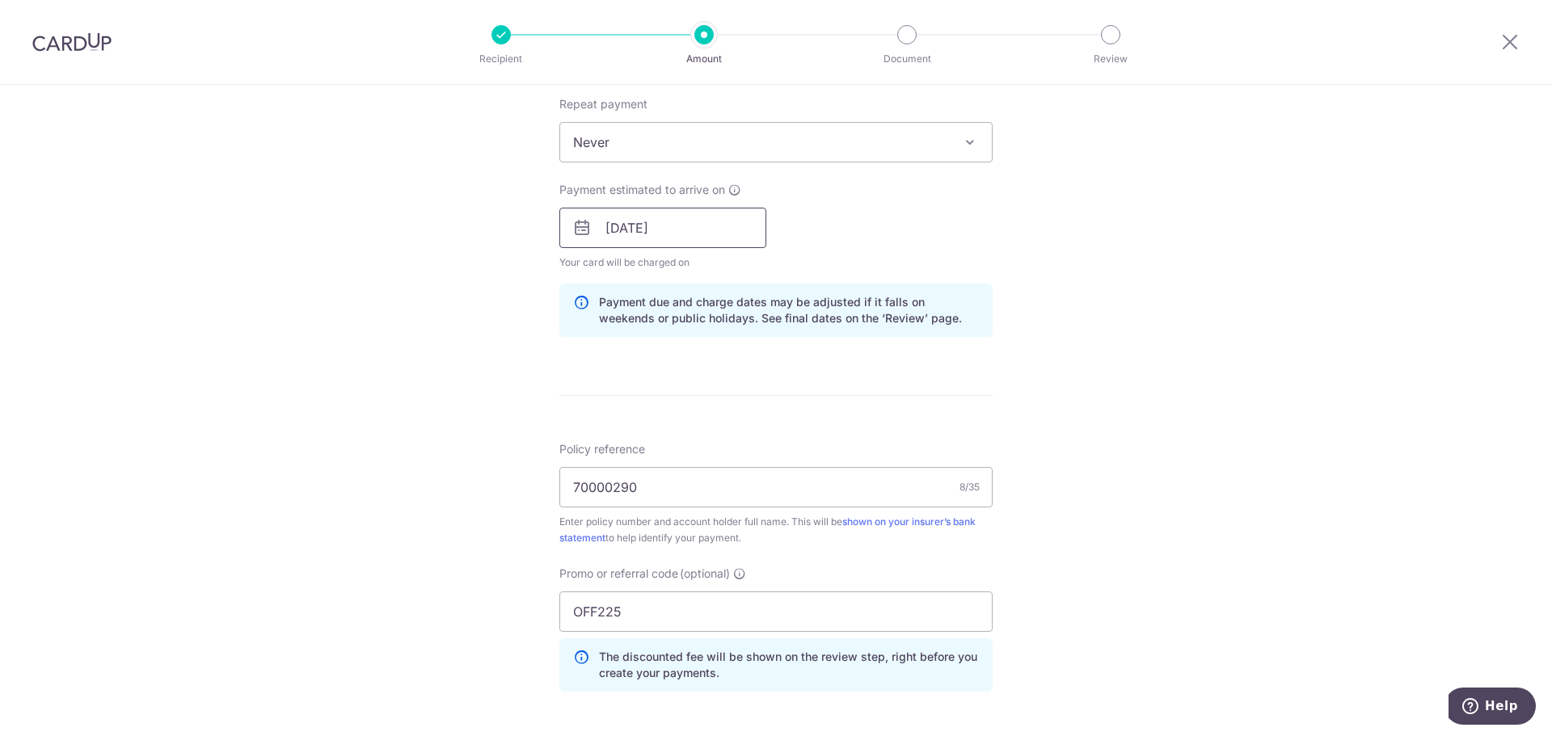
click at [757, 233] on input "[DATE]" at bounding box center [662, 228] width 207 height 40
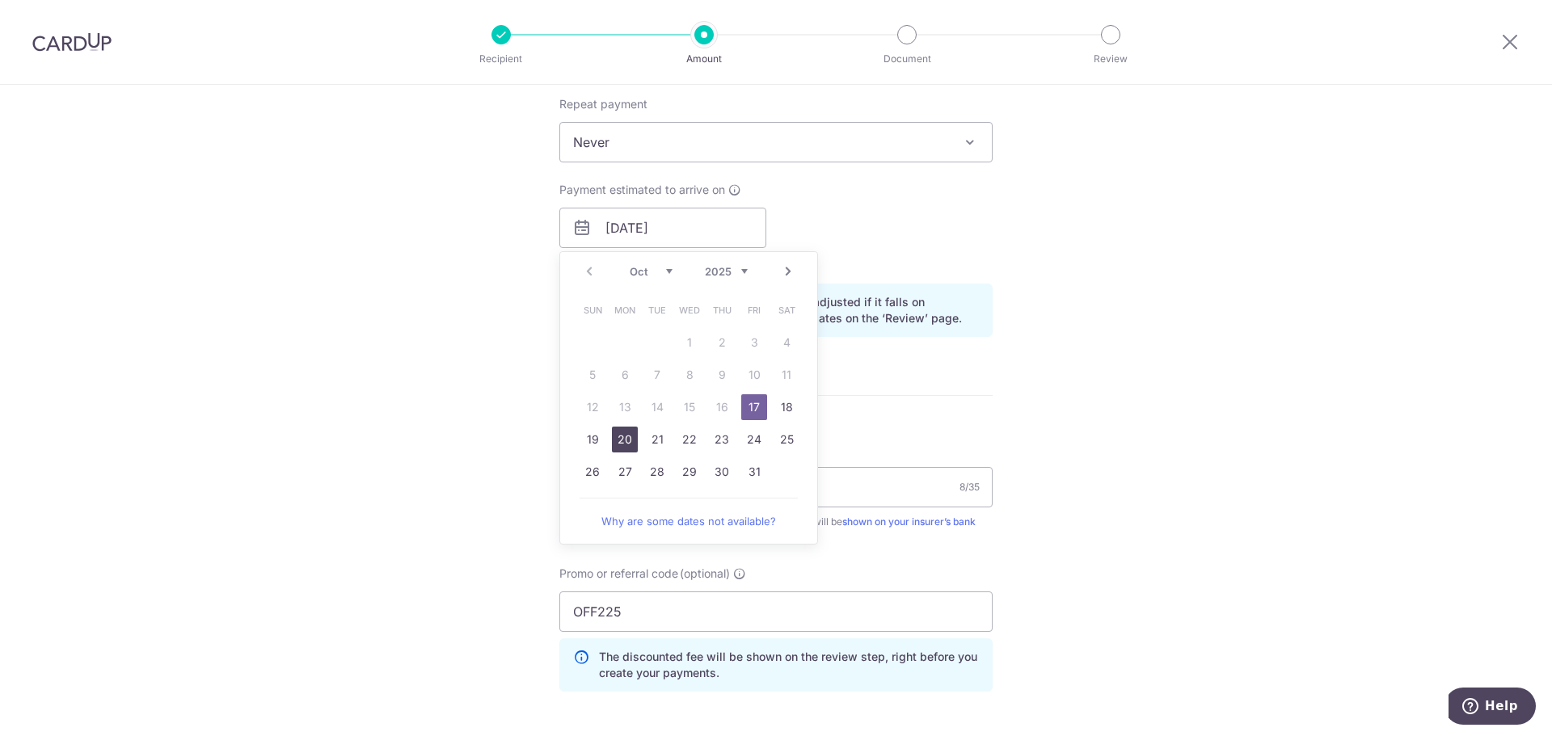
click at [613, 435] on link "20" at bounding box center [625, 440] width 26 height 26
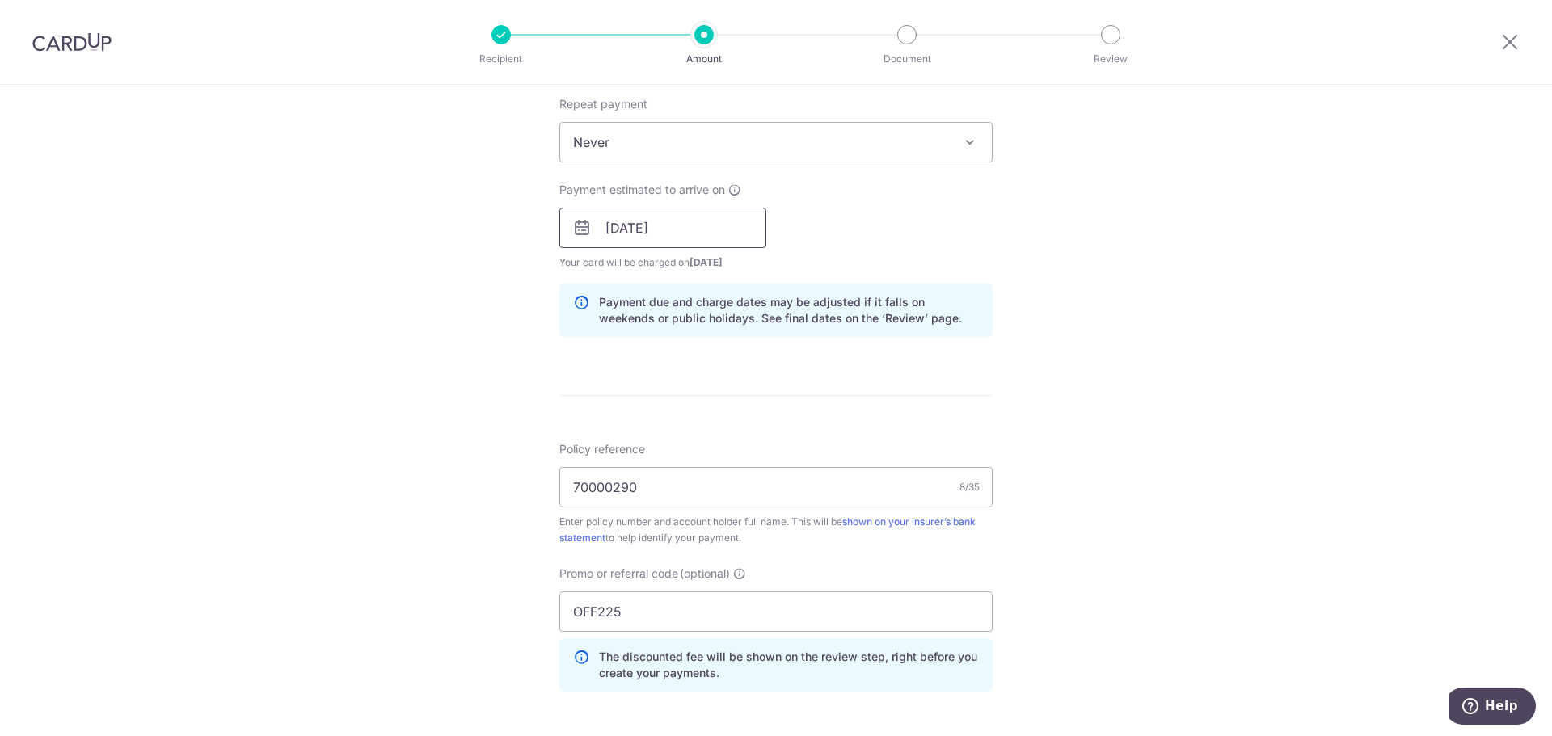
click at [668, 225] on input "20/10/2025" at bounding box center [662, 228] width 207 height 40
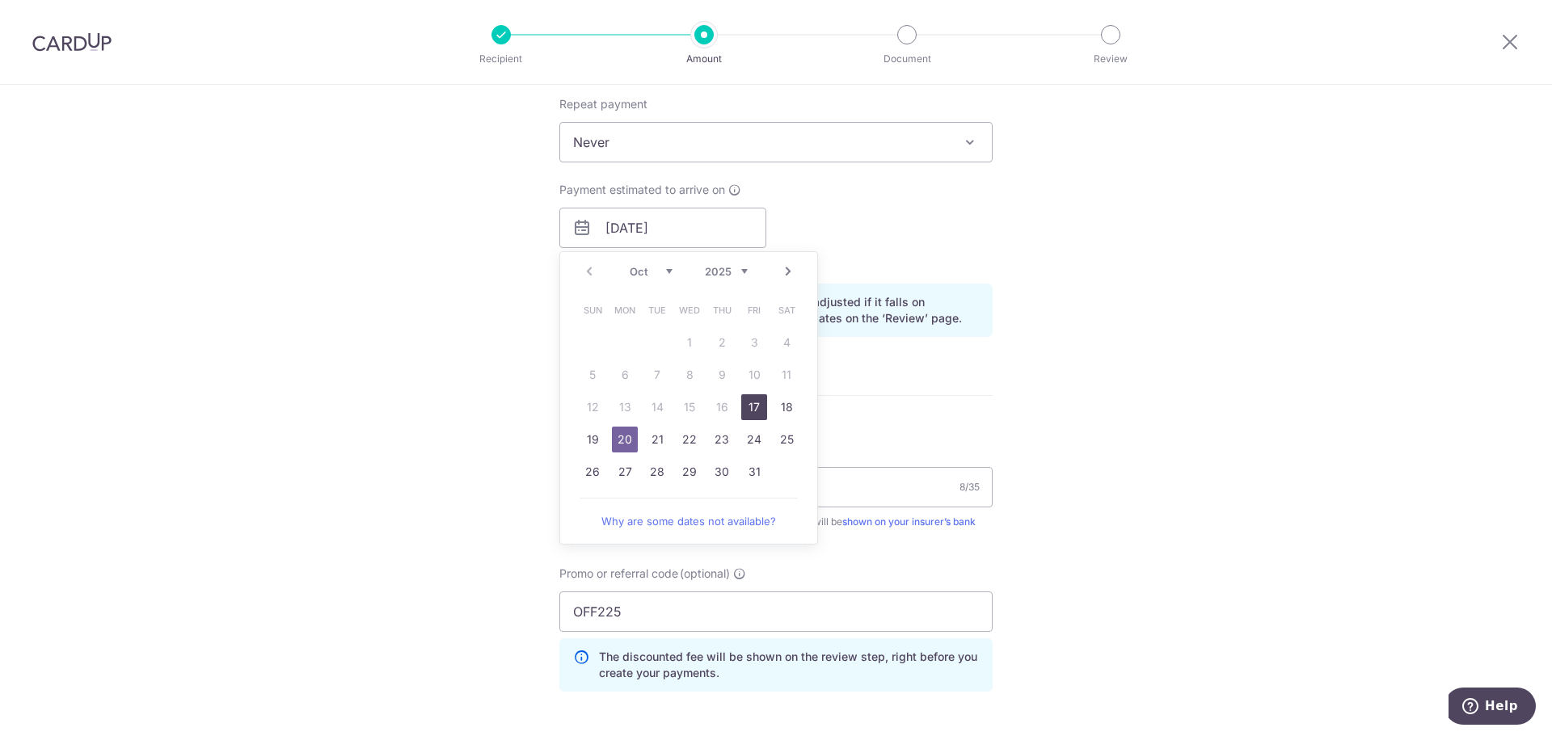
click at [754, 408] on link "17" at bounding box center [754, 407] width 26 height 26
type input "[DATE]"
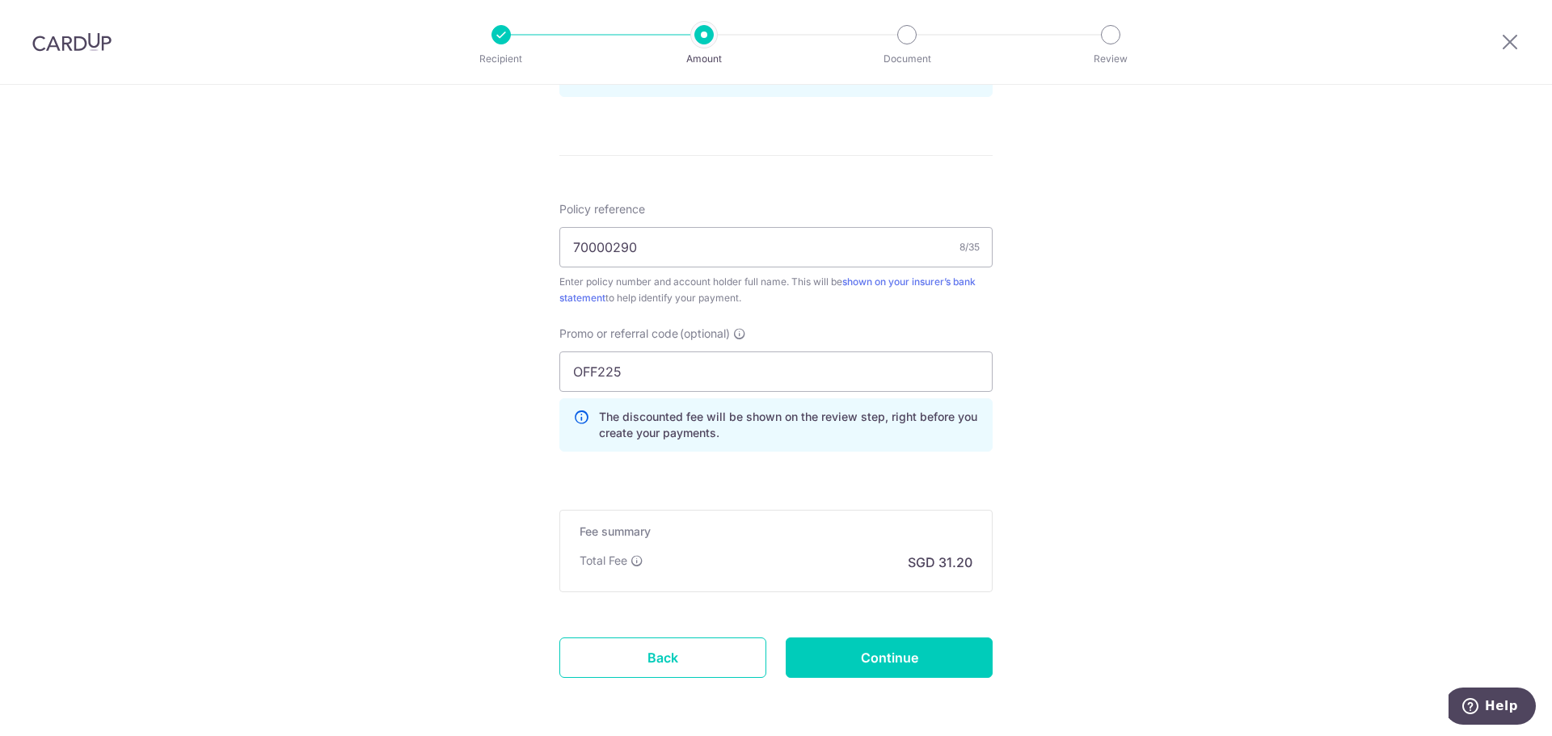
scroll to position [889, 0]
click at [869, 665] on input "Continue" at bounding box center [889, 655] width 207 height 40
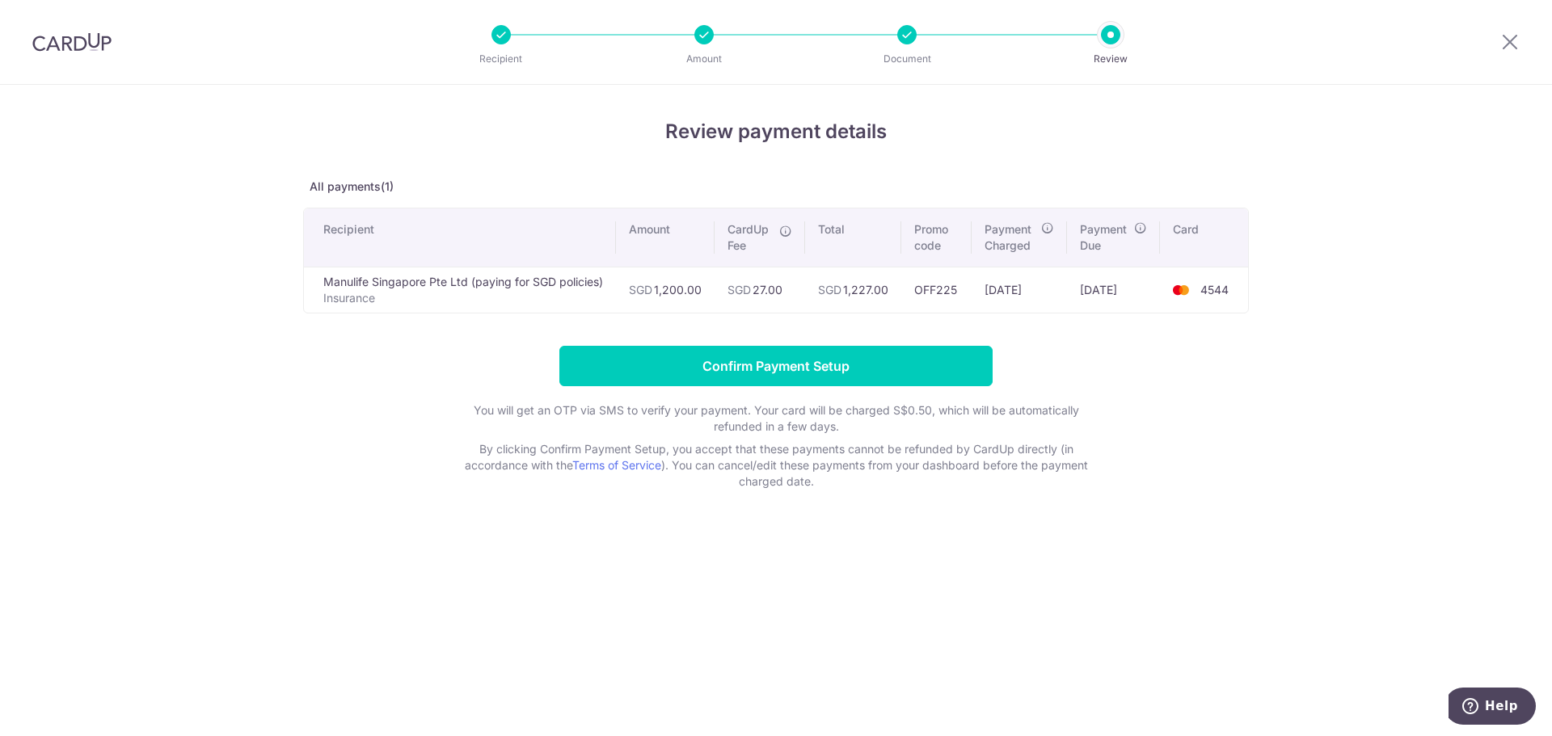
click at [408, 391] on form "Confirm Payment Setup You will get an OTP via SMS to verify your payment. Your …" at bounding box center [776, 418] width 946 height 144
click at [458, 403] on p "You will get an OTP via SMS to verify your payment. Your card will be charged S…" at bounding box center [776, 419] width 647 height 32
click at [828, 366] on input "Confirm Payment Setup" at bounding box center [775, 366] width 433 height 40
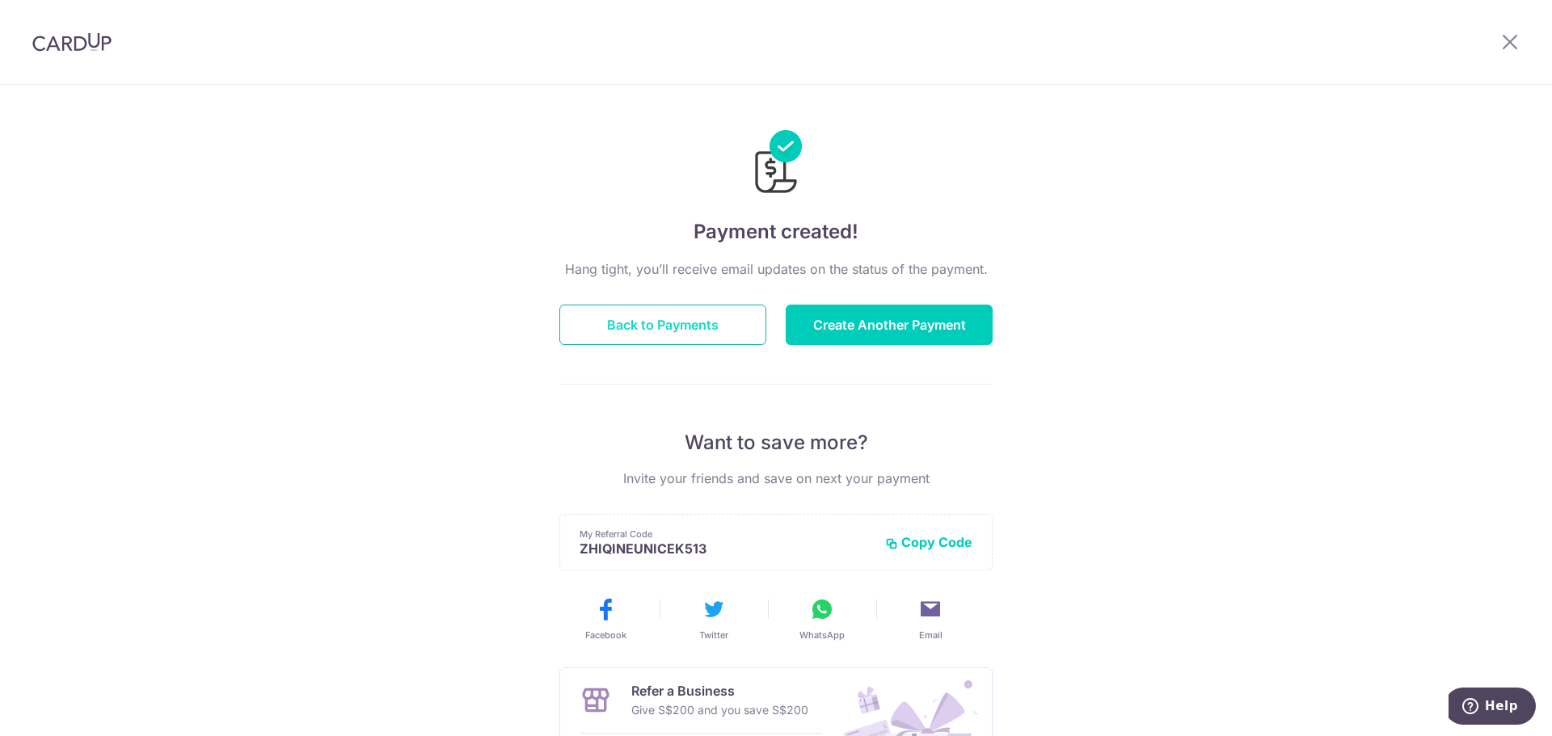
click at [630, 323] on button "Back to Payments" at bounding box center [662, 325] width 207 height 40
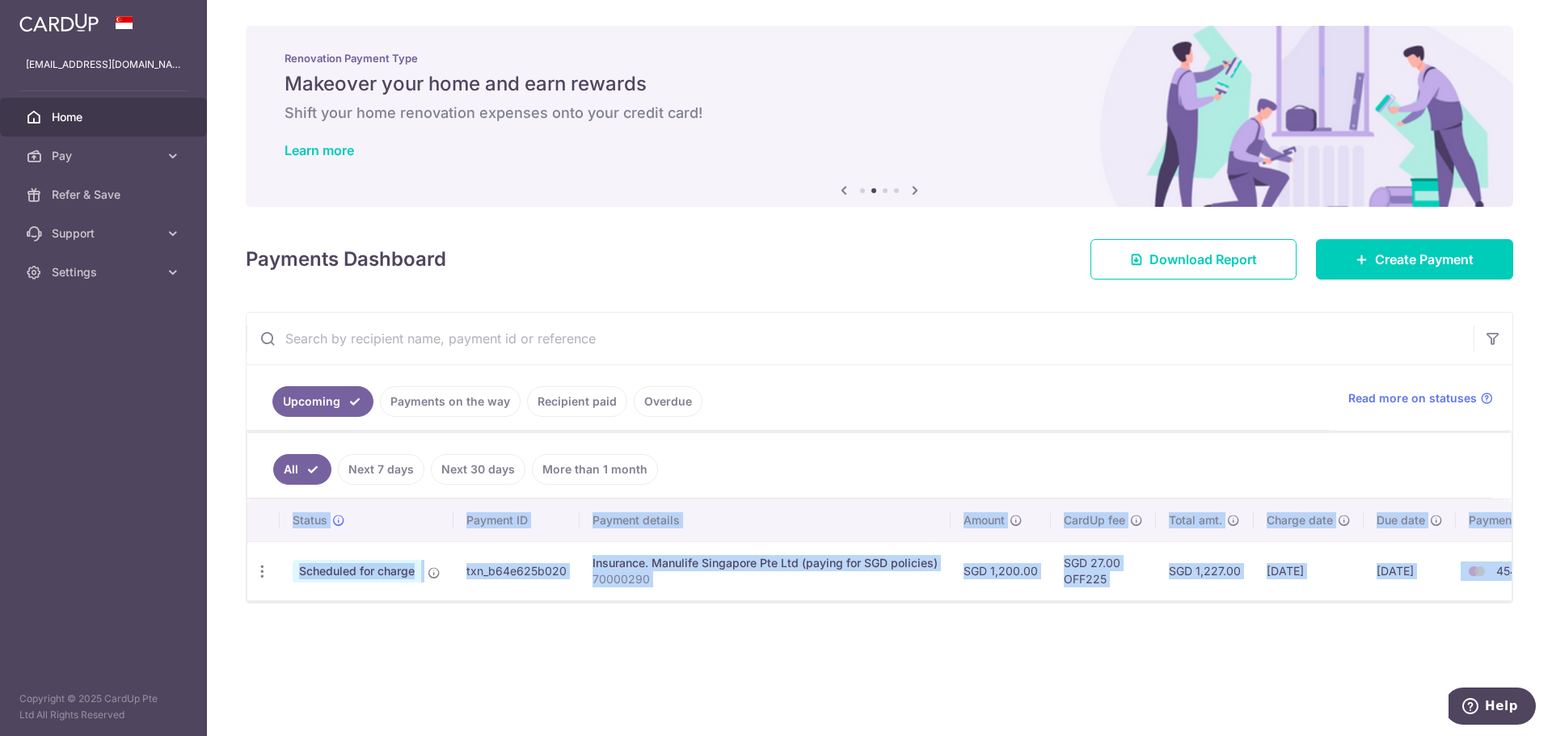
drag, startPoint x: 1339, startPoint y: 609, endPoint x: 1370, endPoint y: 606, distance: 30.9
click at [1370, 603] on div "All Next 7 days Next 30 days More than 1 month Status Payment ID Payment detail…" at bounding box center [880, 517] width 1266 height 171
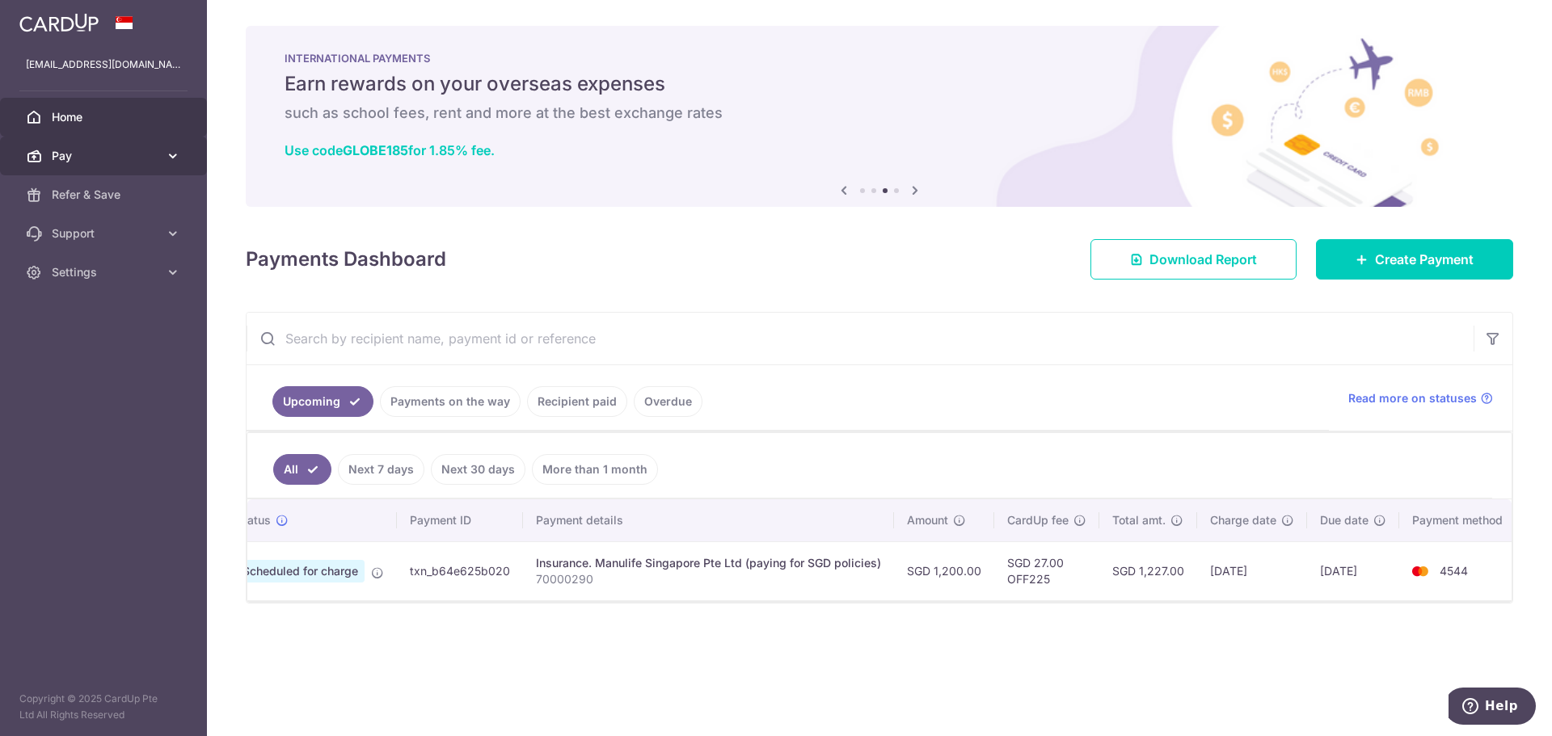
click at [93, 150] on span "Pay" at bounding box center [105, 156] width 107 height 16
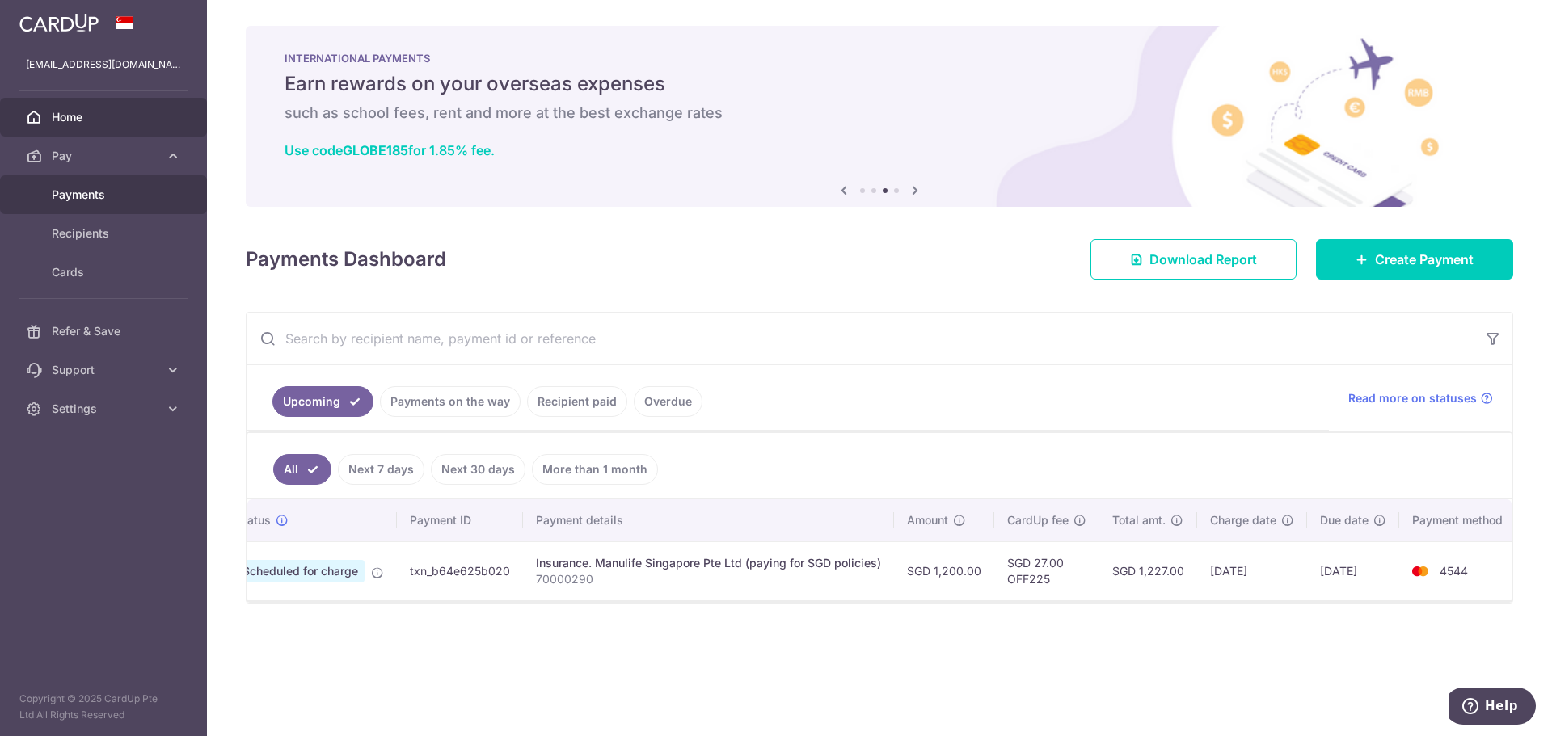
click at [144, 202] on span "Payments" at bounding box center [105, 195] width 107 height 16
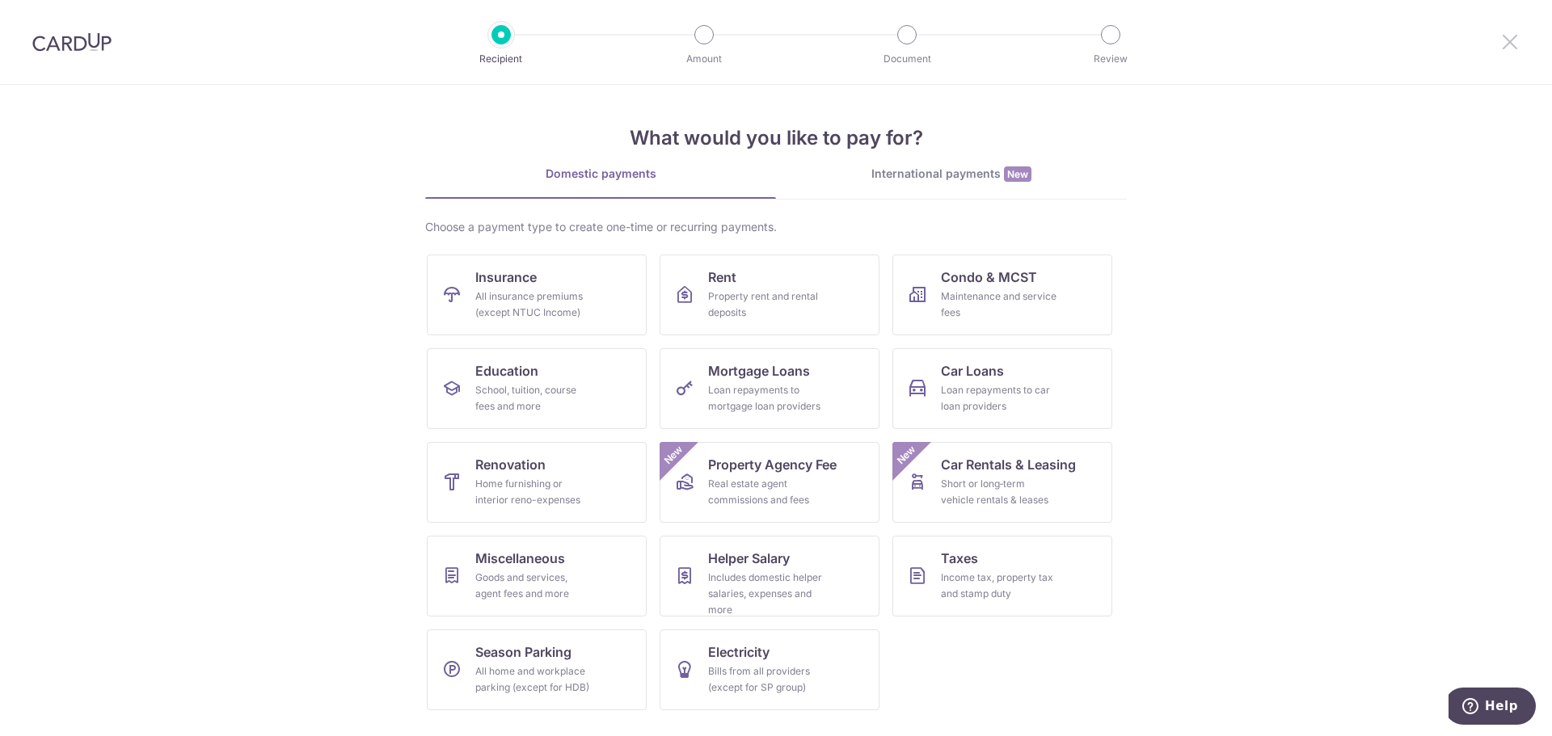
click at [1509, 37] on icon at bounding box center [1509, 42] width 19 height 20
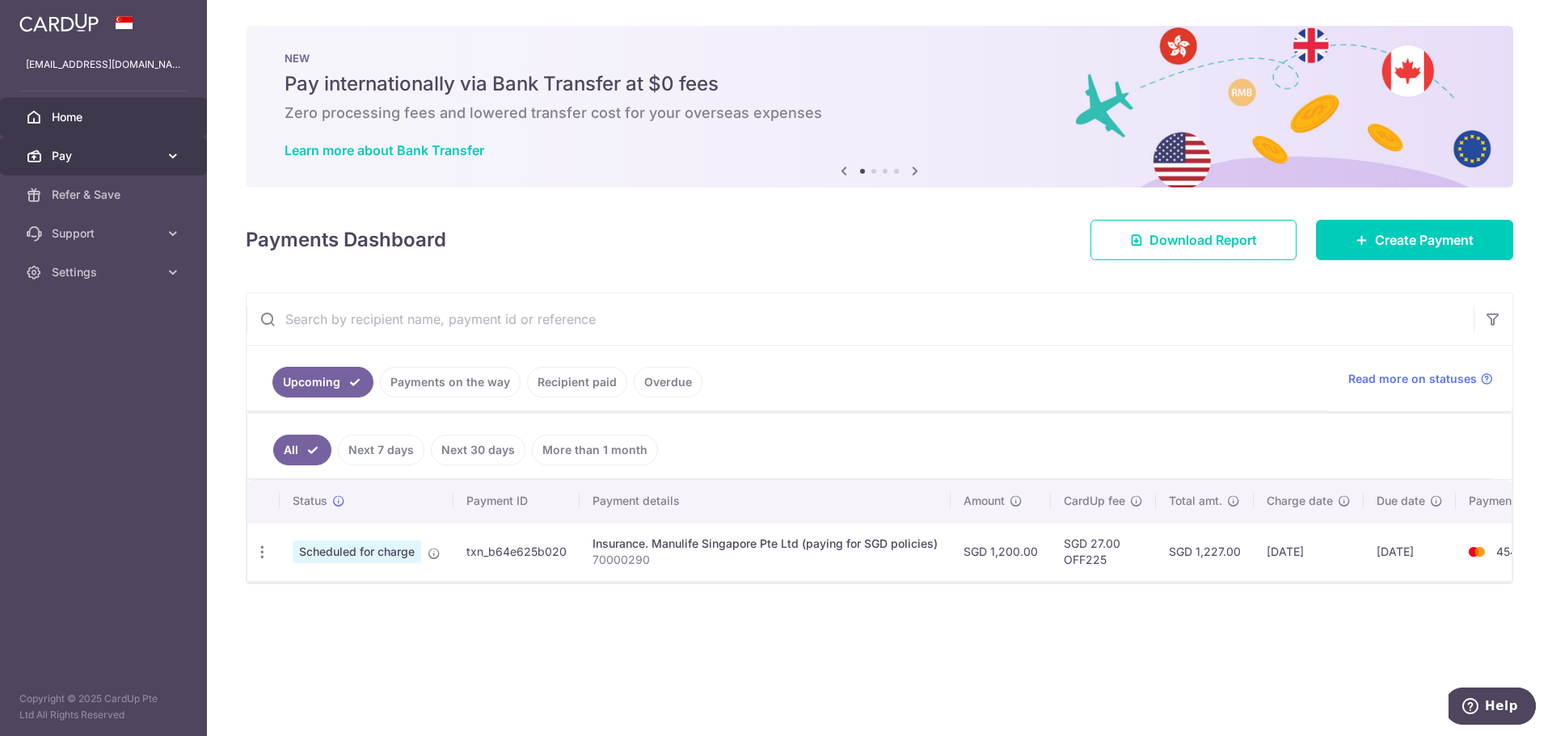
click at [109, 160] on span "Pay" at bounding box center [105, 156] width 107 height 16
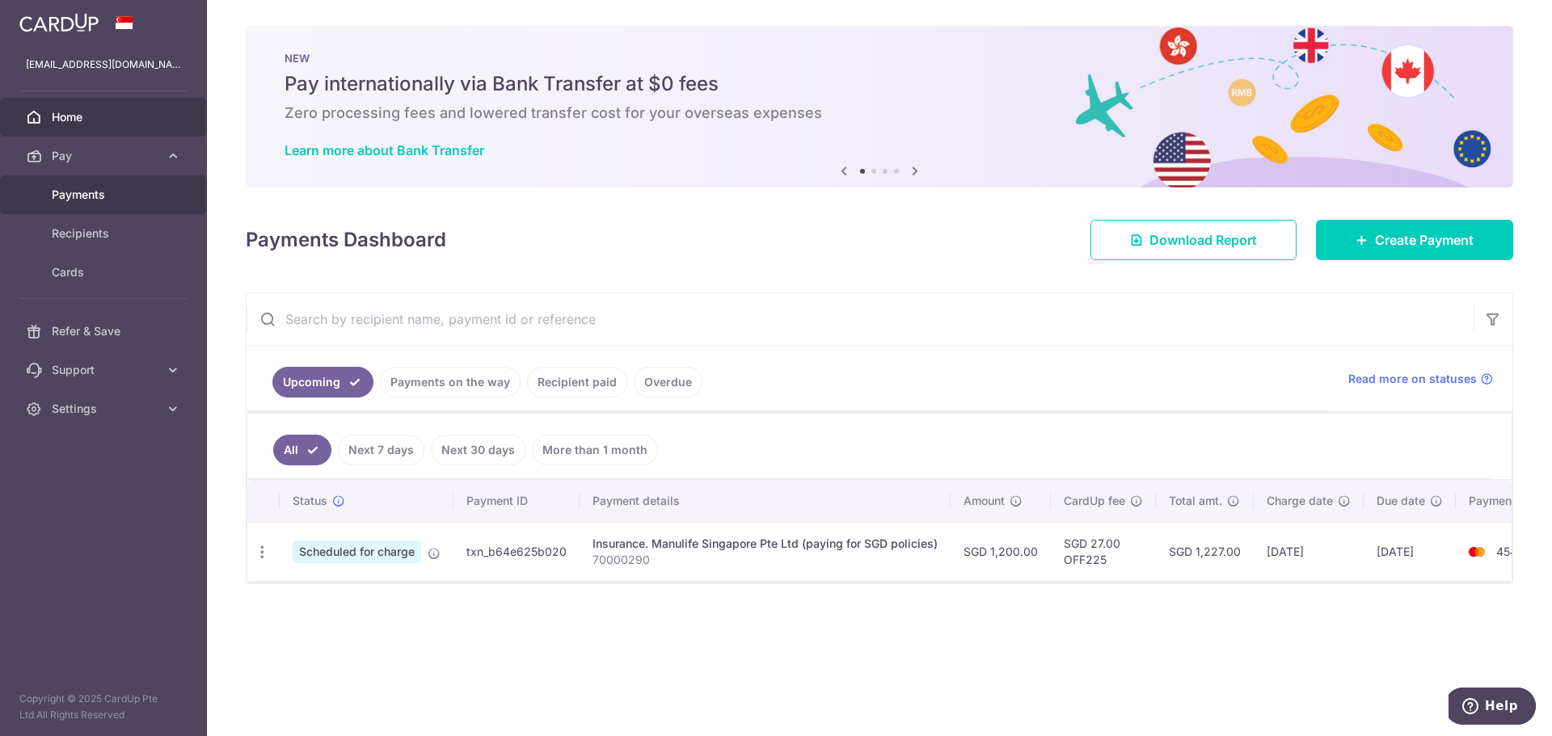
click at [111, 192] on span "Payments" at bounding box center [105, 195] width 107 height 16
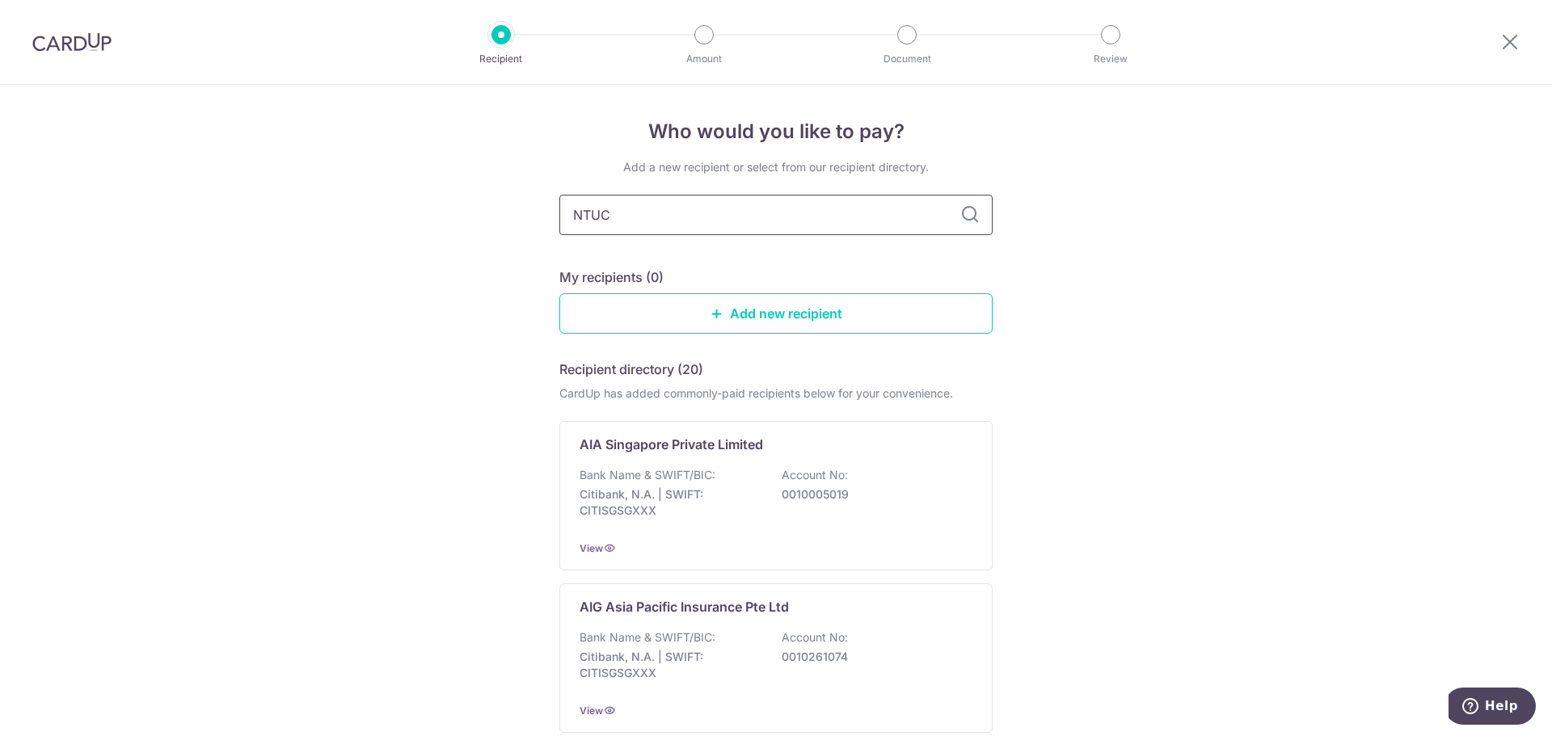
type input "NTUC"
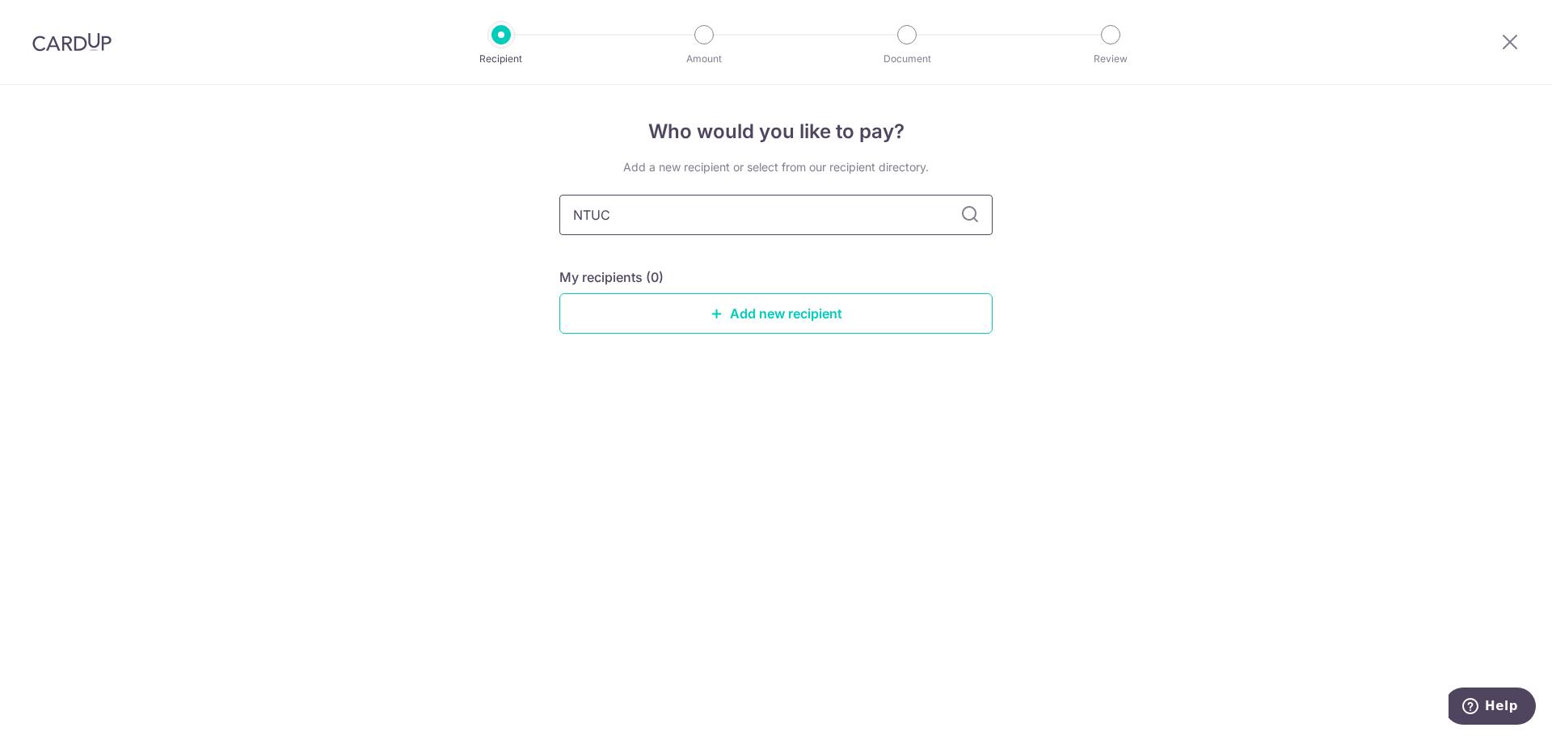
drag, startPoint x: 745, startPoint y: 209, endPoint x: 453, endPoint y: 213, distance: 292.6
click at [453, 213] on div "Who would you like to pay? Add a new recipient or select from our recipient dir…" at bounding box center [776, 410] width 1552 height 651
type input "PRUDENTIAL"
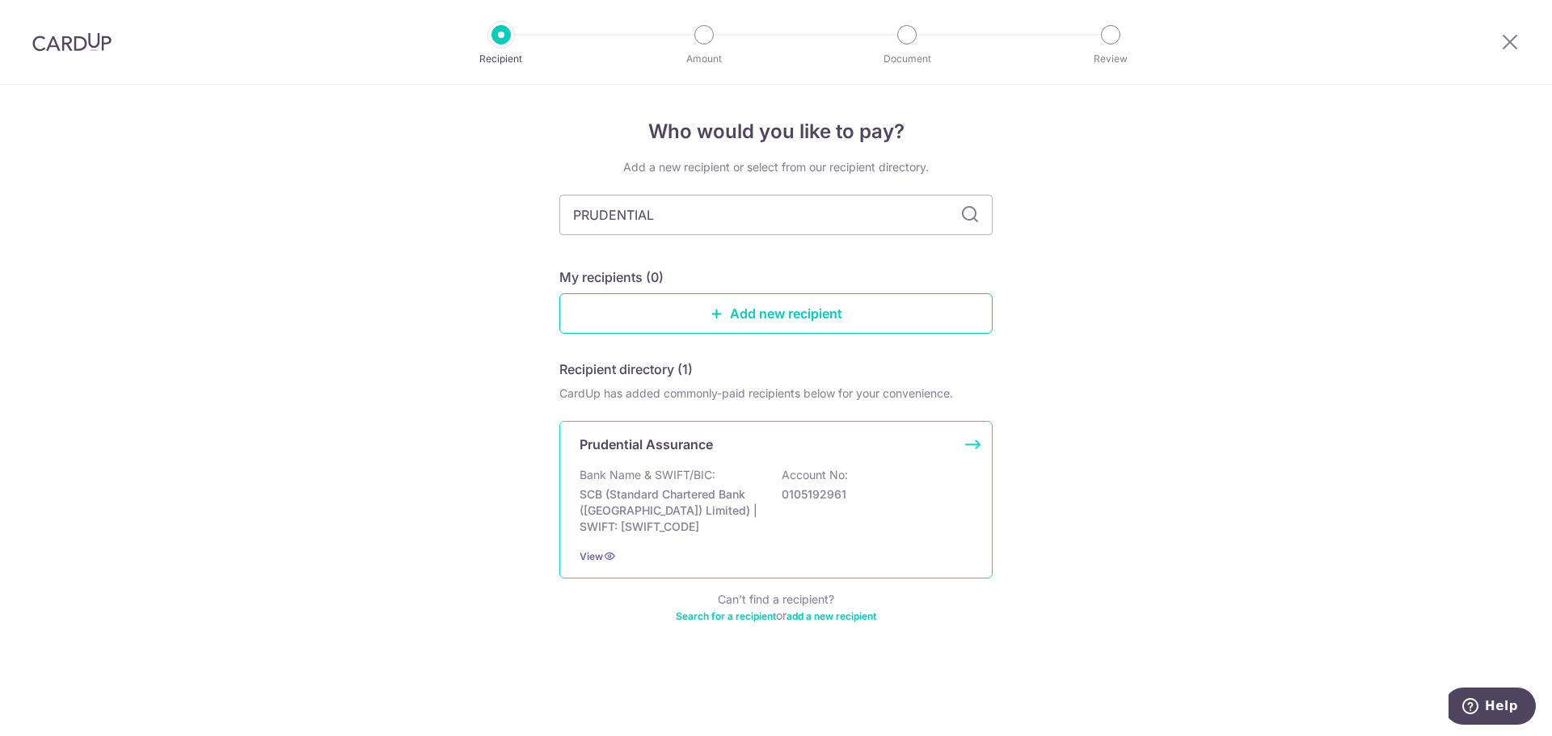
click at [737, 484] on div "Bank Name & SWIFT/BIC: SCB (Standard Chartered Bank (Singapore) Limited) | SWIF…" at bounding box center [776, 501] width 393 height 68
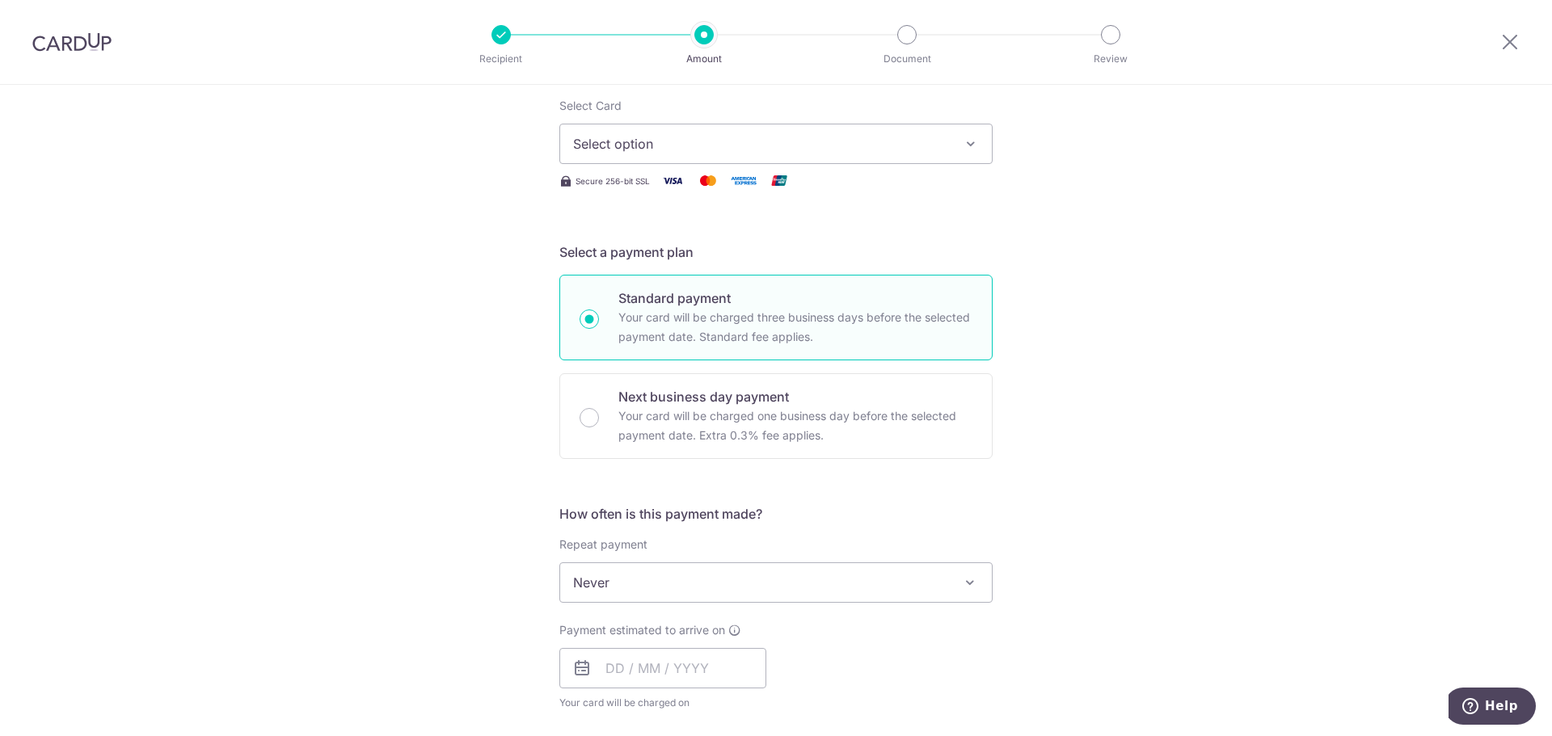
scroll to position [323, 0]
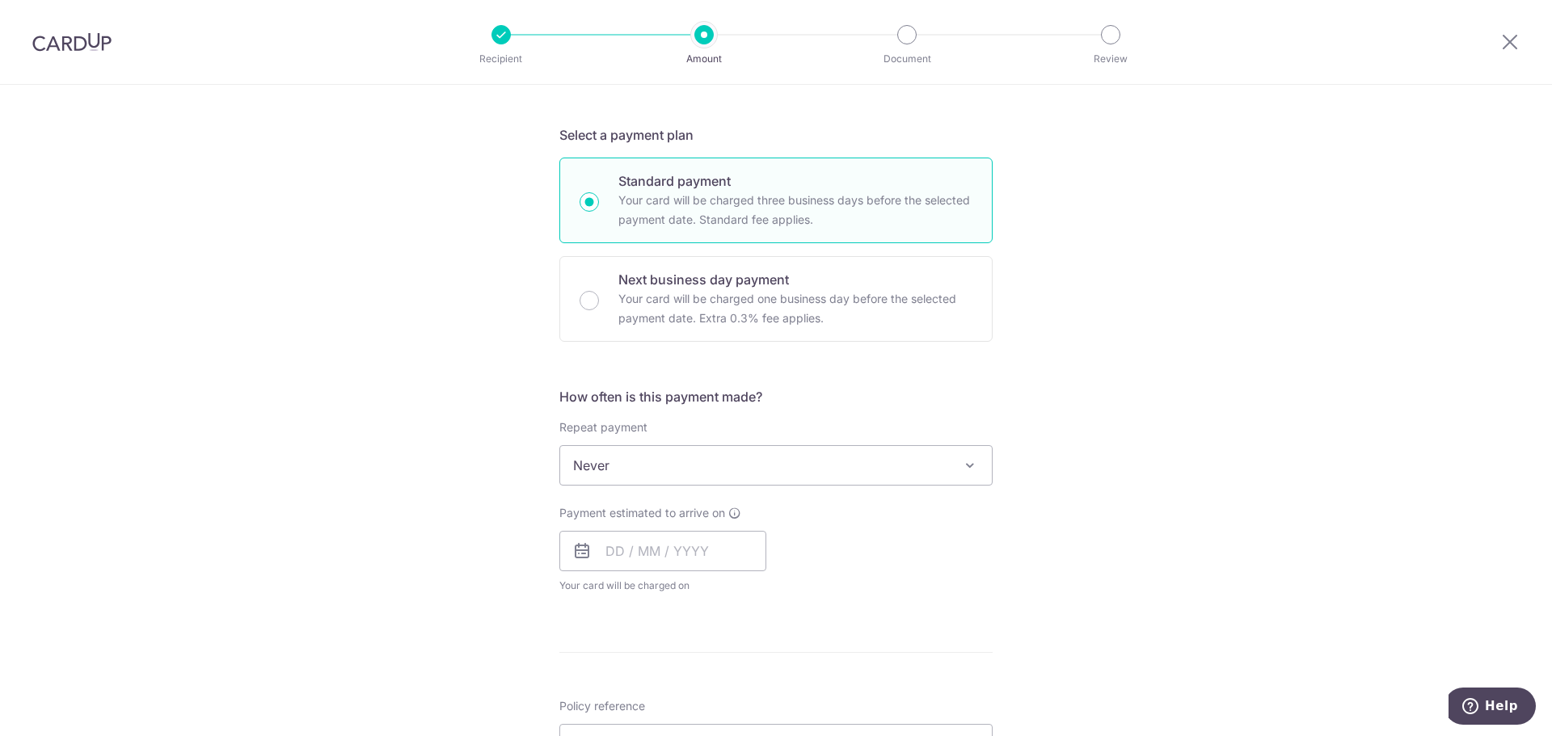
click at [671, 463] on span "Never" at bounding box center [776, 465] width 432 height 39
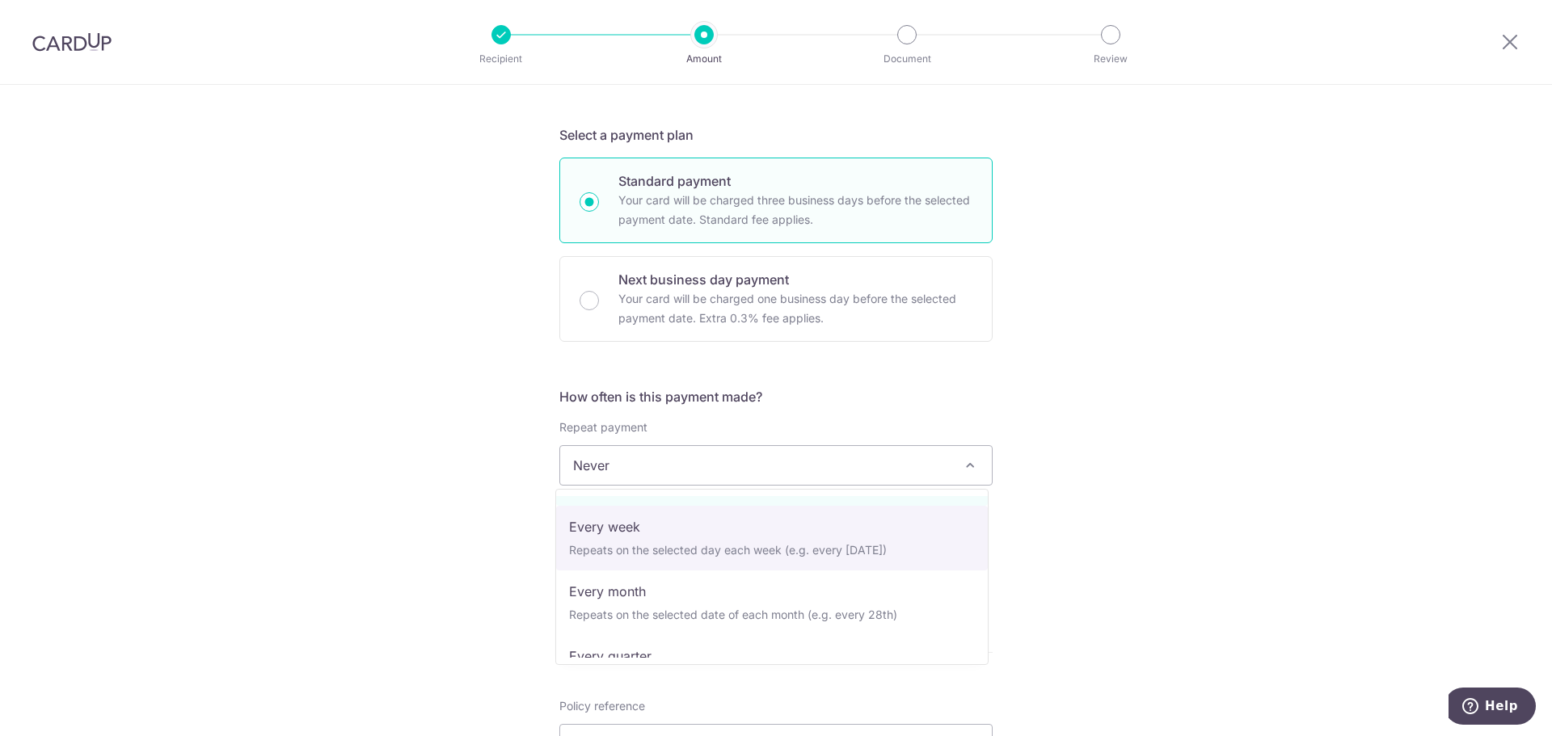
scroll to position [81, 0]
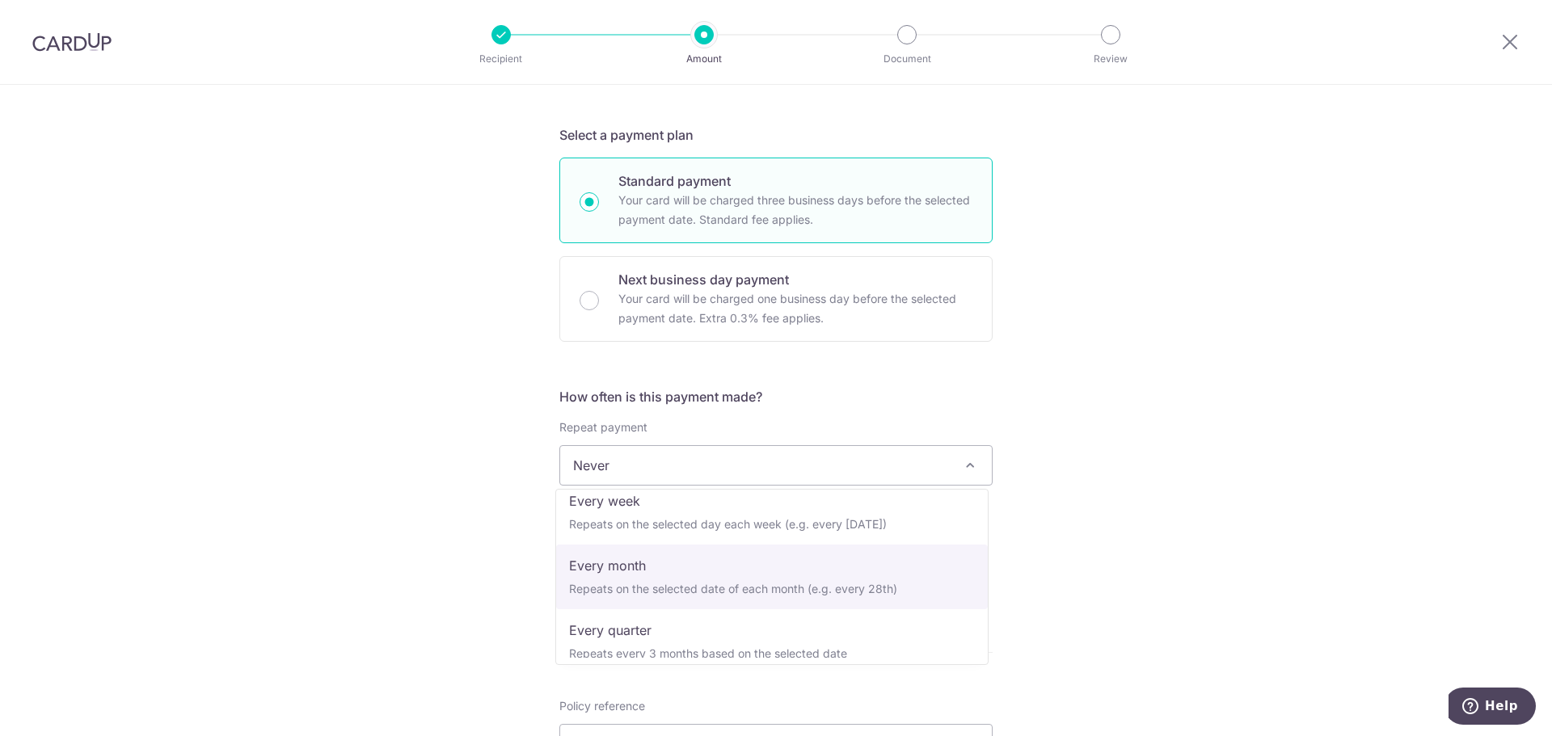
click at [1287, 522] on div "Tell us more about your payment Enter payment amount SGD Select Card Select opt…" at bounding box center [776, 493] width 1552 height 1462
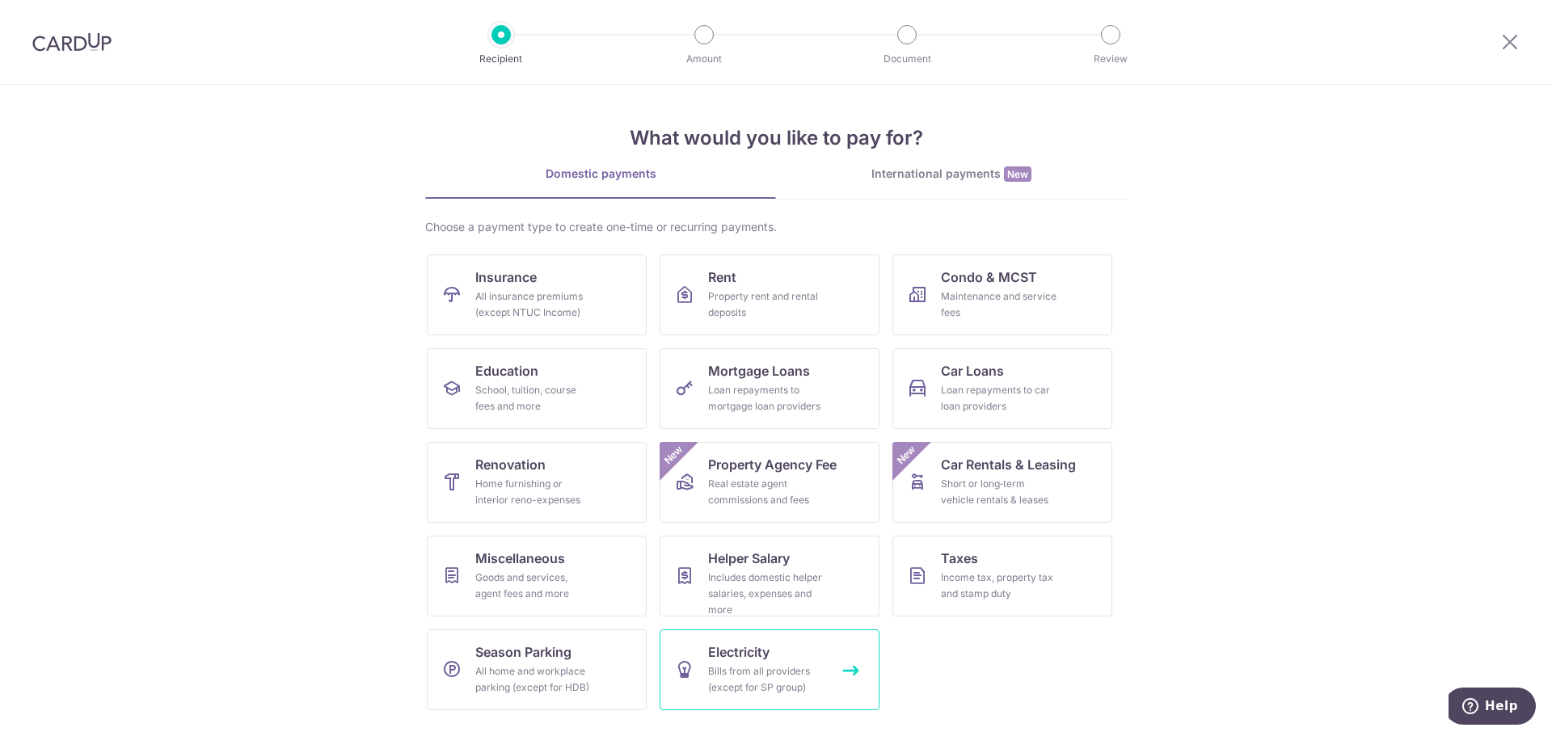
click at [782, 696] on link "Electricity Bills from all providers (except for SP group)" at bounding box center [770, 670] width 220 height 81
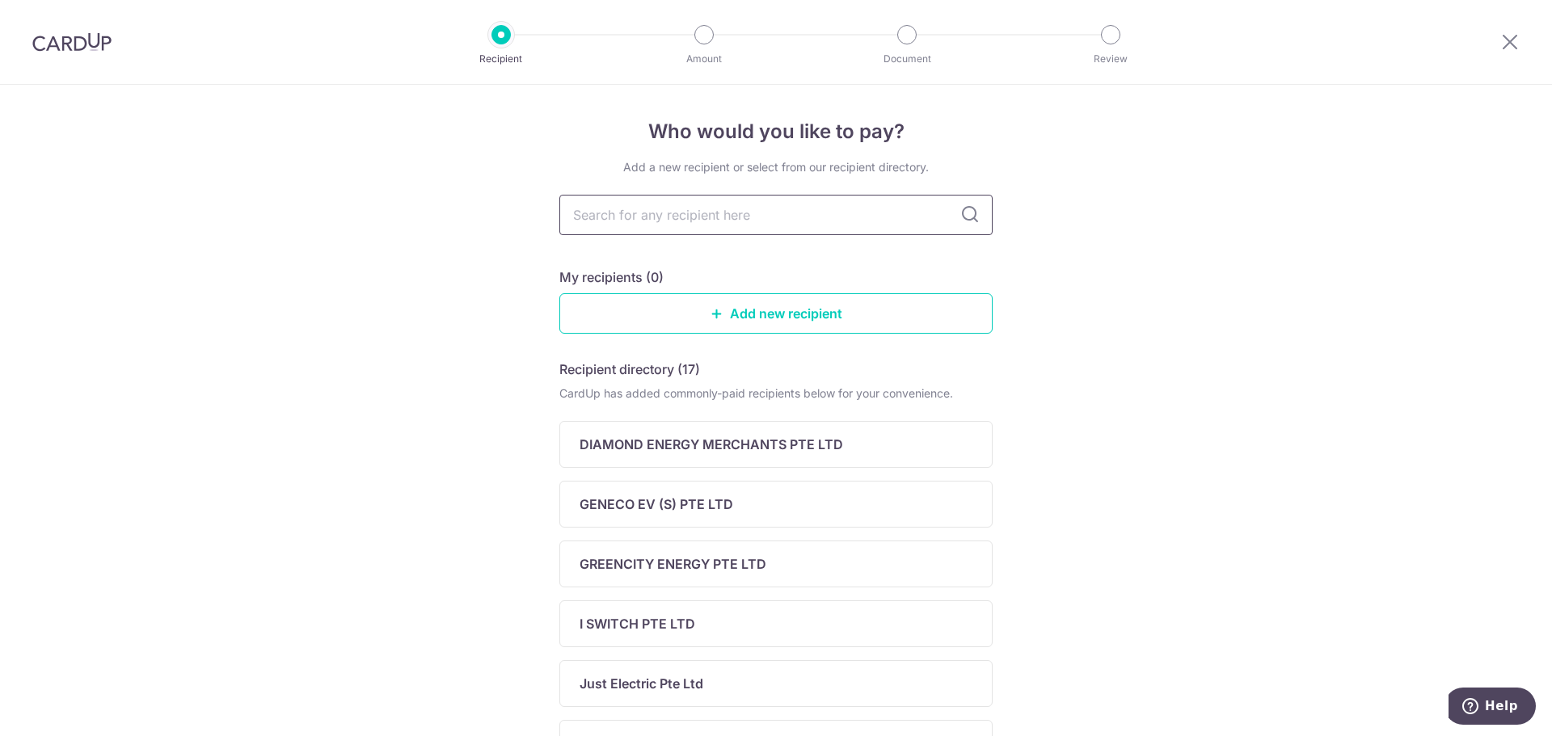
click at [648, 213] on input "text" at bounding box center [775, 215] width 433 height 40
type input "GENE"
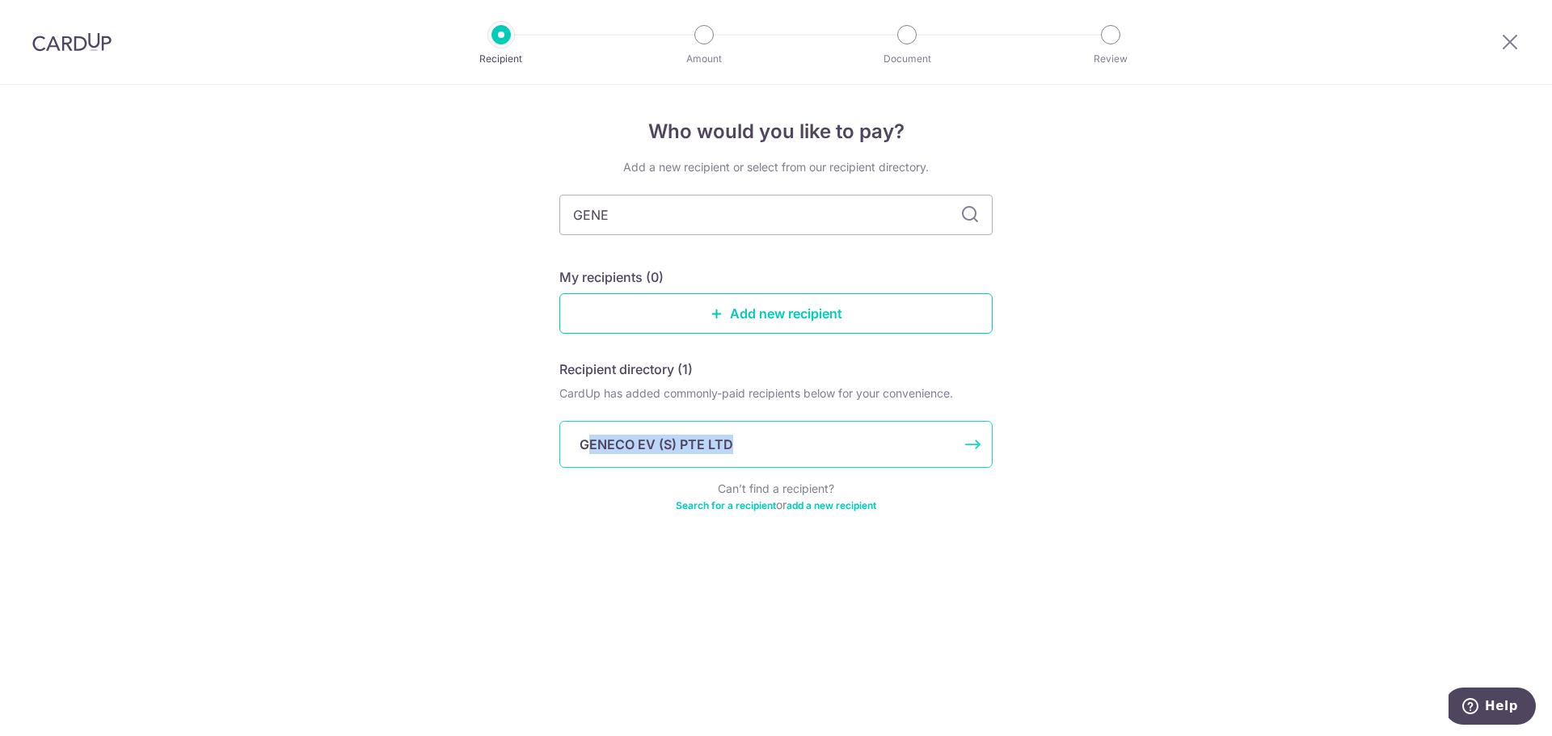
drag, startPoint x: 584, startPoint y: 450, endPoint x: 758, endPoint y: 446, distance: 173.8
click at [758, 446] on div "GENECO EV (S) PTE LTD" at bounding box center [766, 444] width 373 height 19
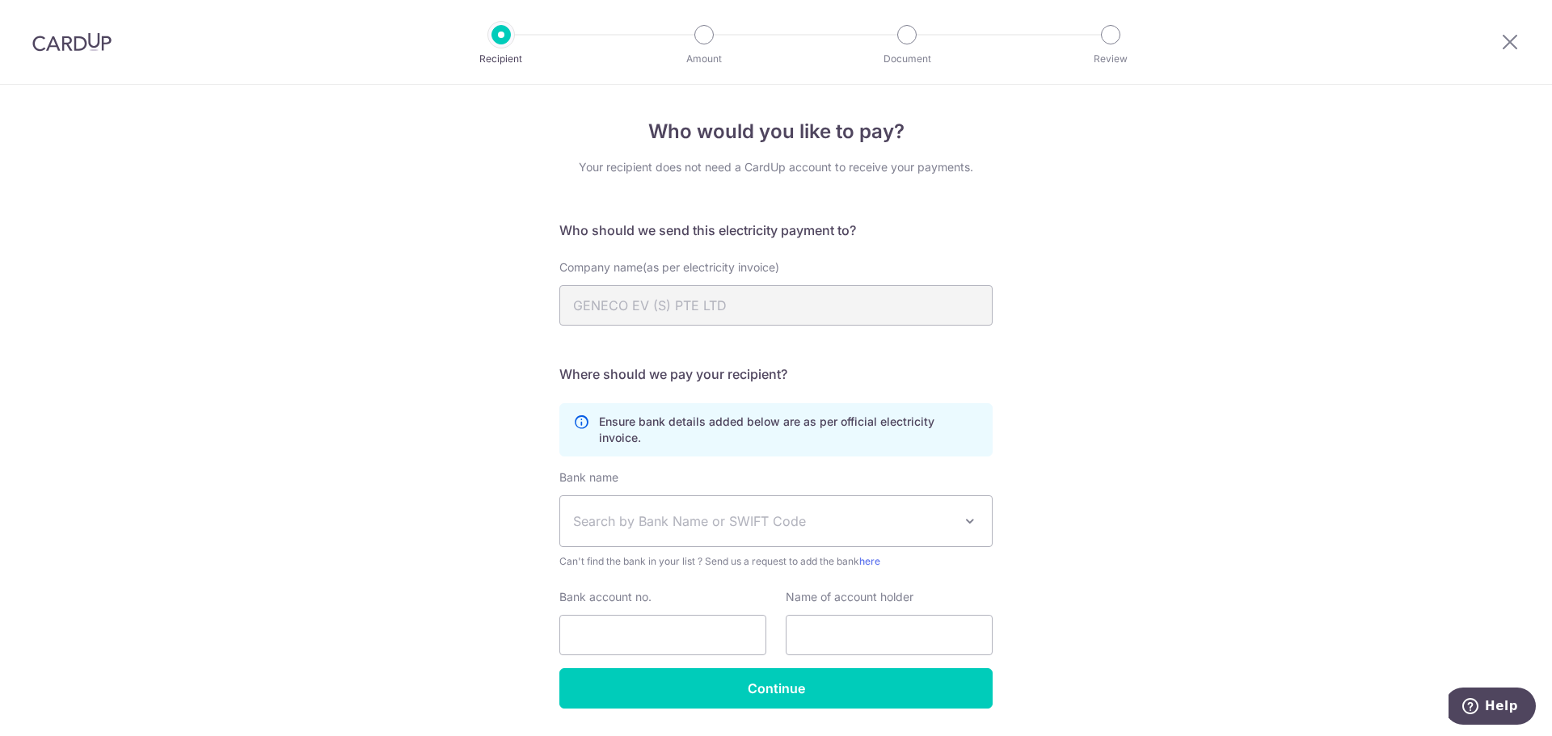
click at [933, 369] on h5 "Where should we pay your recipient?" at bounding box center [775, 374] width 433 height 19
click at [640, 512] on span "Search by Bank Name or SWIFT Code" at bounding box center [763, 521] width 380 height 19
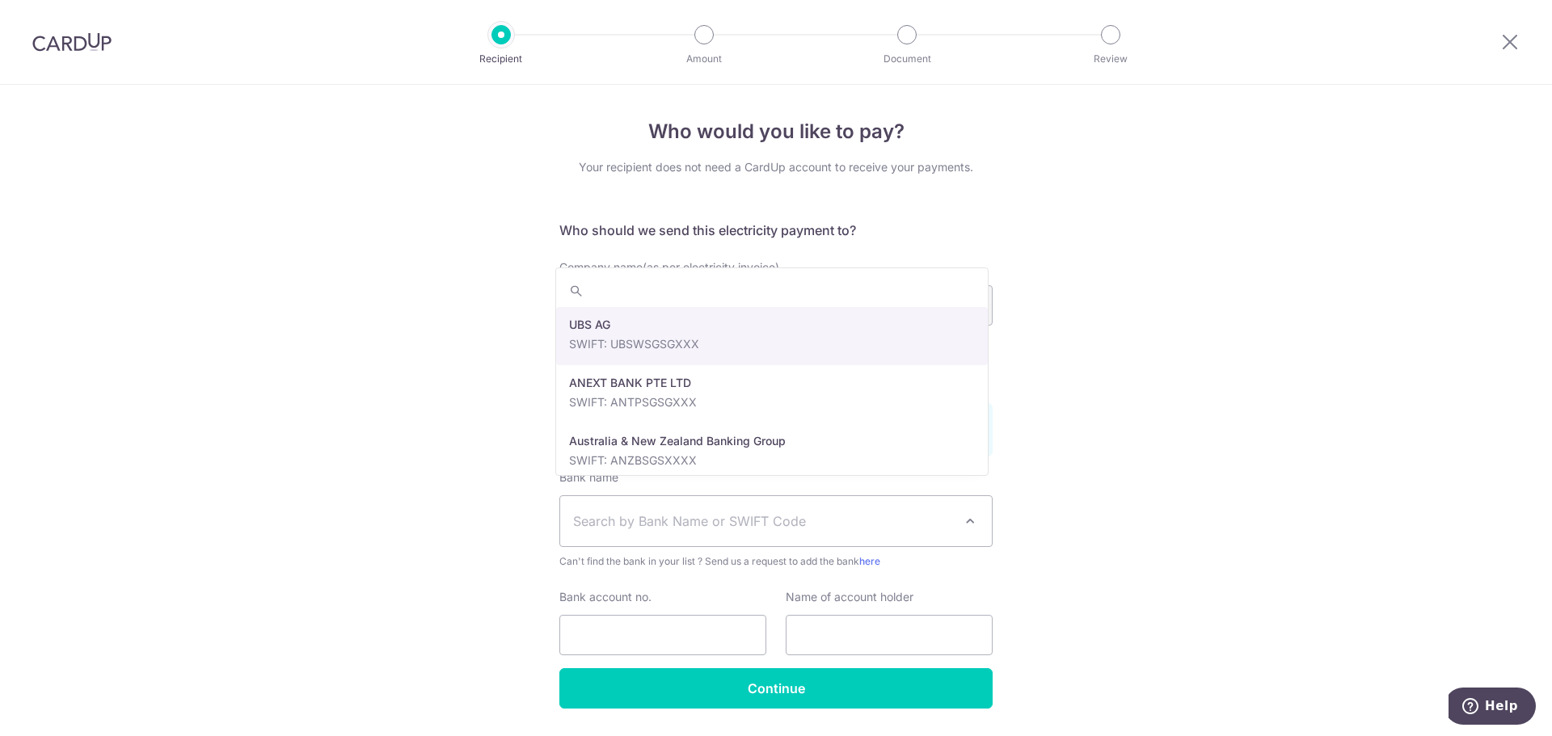
click at [640, 512] on span "Search by Bank Name or SWIFT Code" at bounding box center [763, 521] width 380 height 19
